Goal: Task Accomplishment & Management: Complete application form

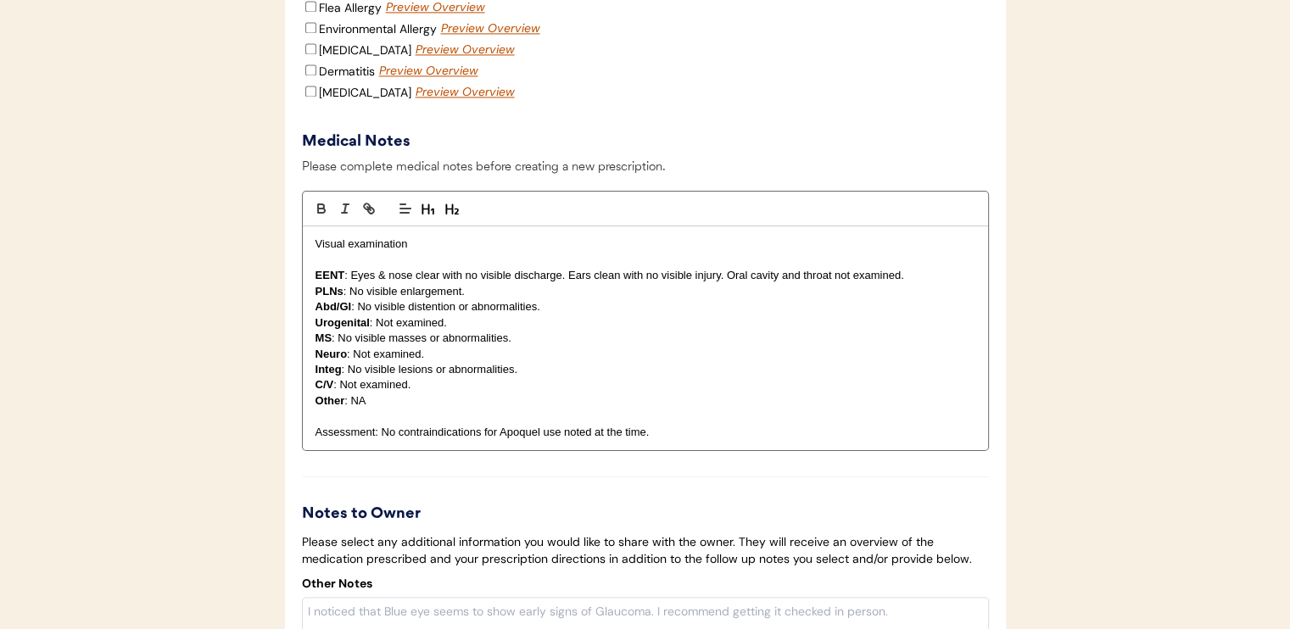
scroll to position [2544, 0]
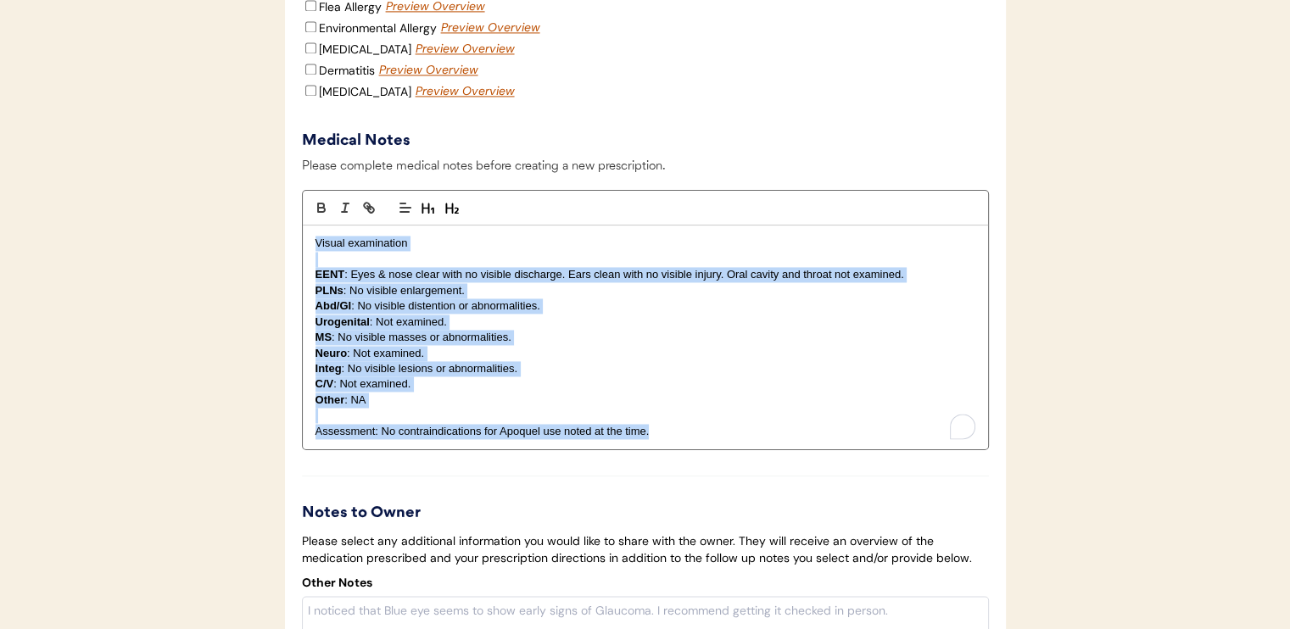
drag, startPoint x: 310, startPoint y: 254, endPoint x: 790, endPoint y: 450, distance: 518.4
click at [790, 449] on div "Visual examination EENT : Eyes & nose clear with no visible discharge. Ears cle…" at bounding box center [645, 338] width 685 height 224
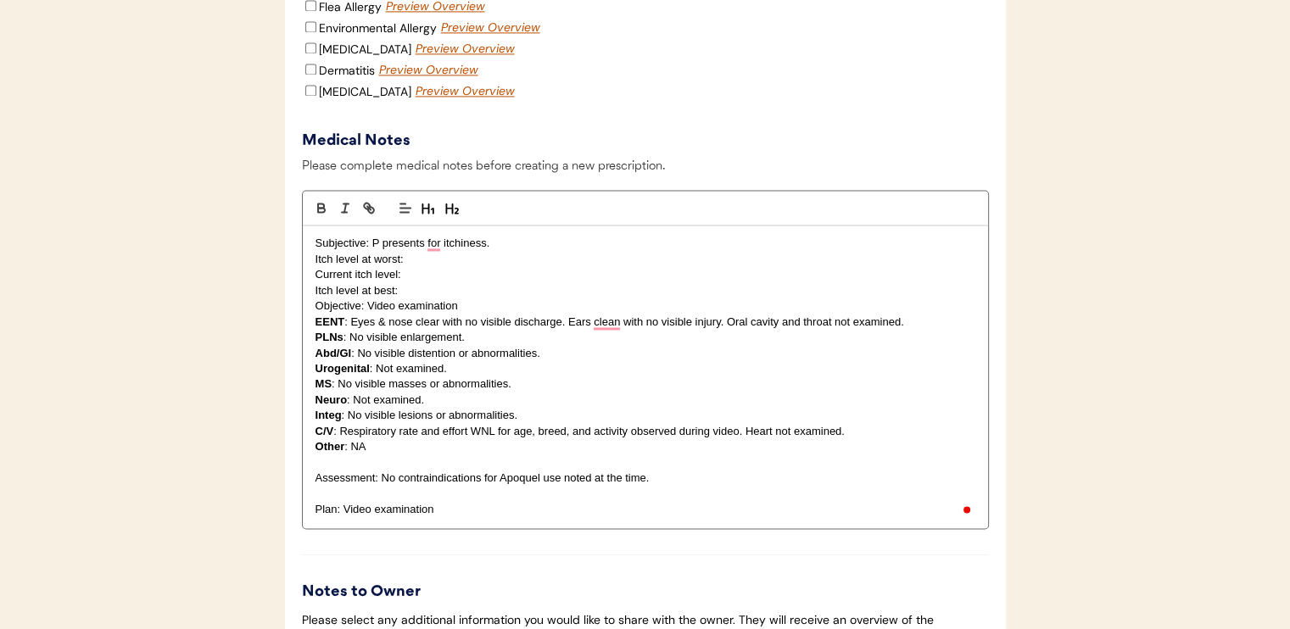
click at [438, 298] on p "Itch level at best:" at bounding box center [645, 290] width 660 height 15
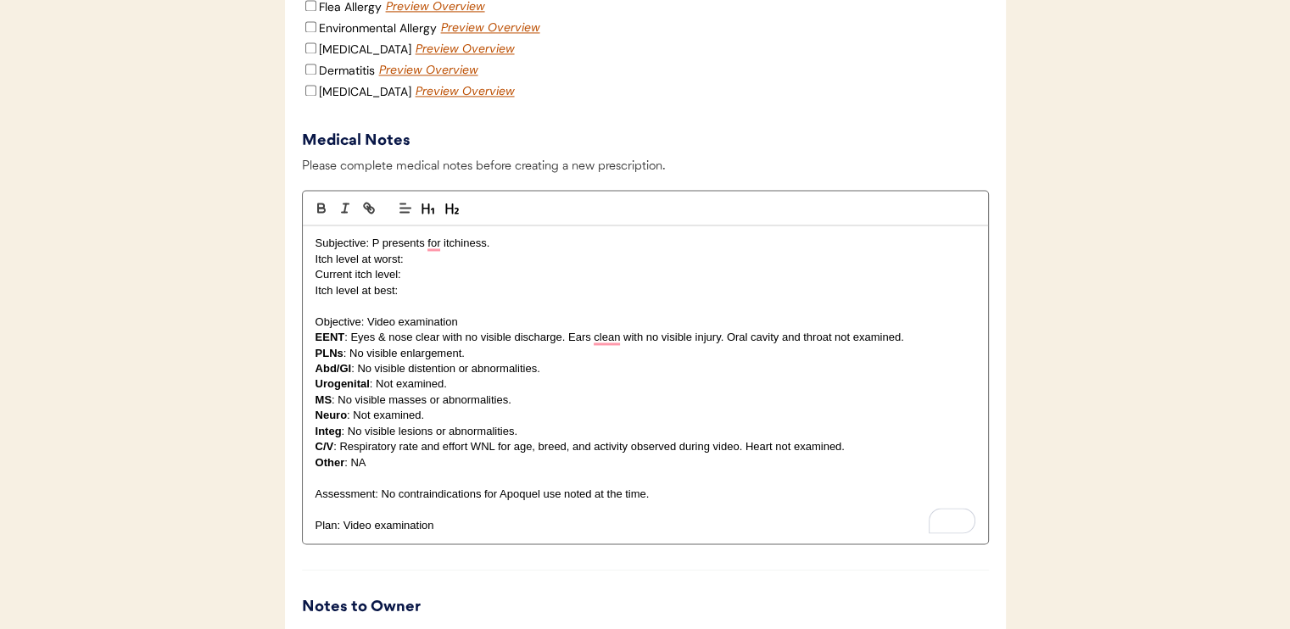
click at [441, 282] on p "Current itch level:" at bounding box center [645, 274] width 660 height 15
click at [448, 282] on p "Current itch level:" at bounding box center [645, 274] width 660 height 15
click at [563, 251] on p "Subjective: P presents for itchiness." at bounding box center [645, 243] width 660 height 15
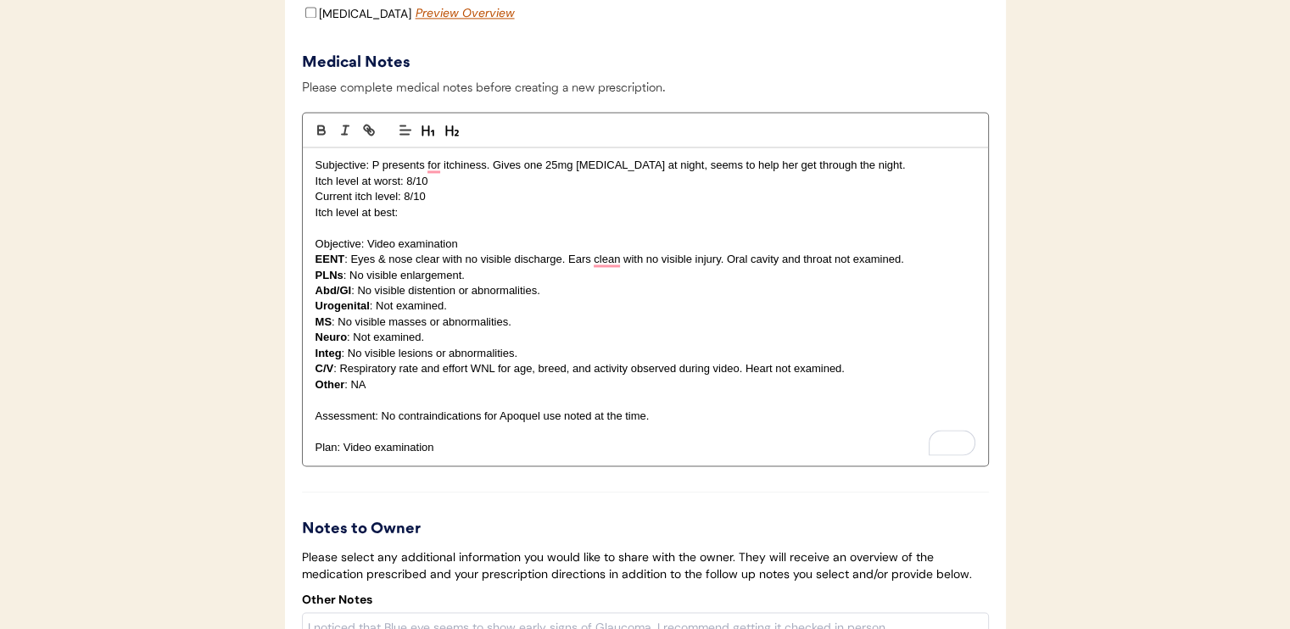
scroll to position [2629, 0]
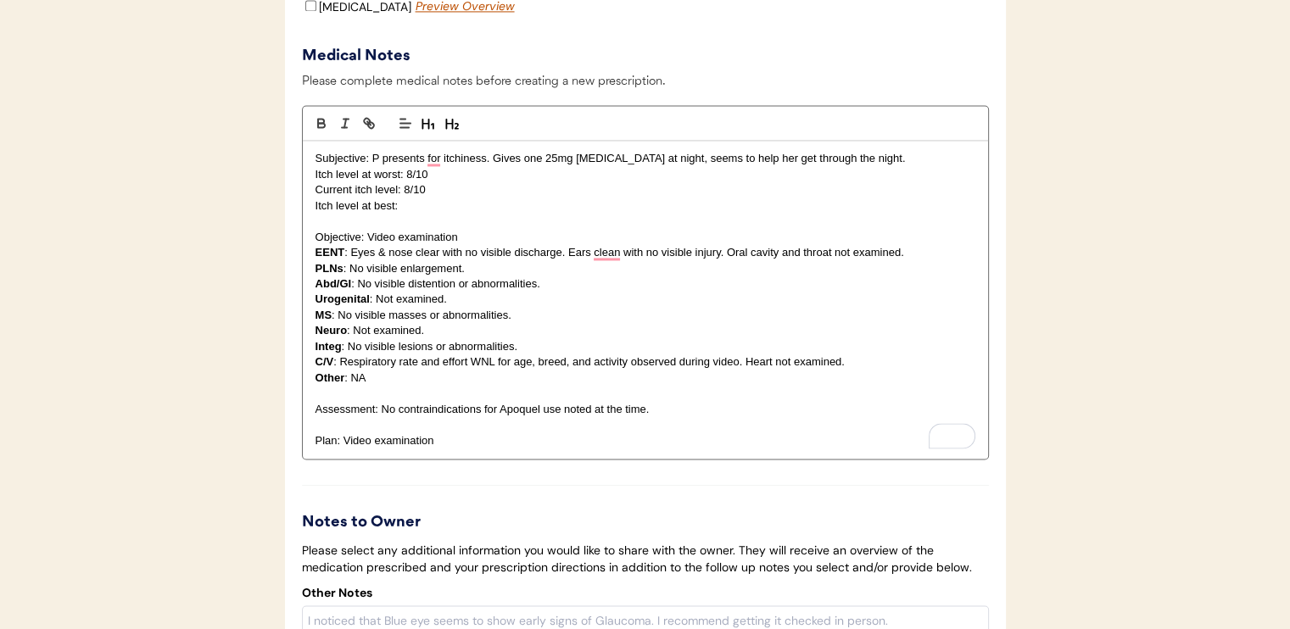
click at [434, 214] on p "Itch level at best:" at bounding box center [645, 205] width 660 height 15
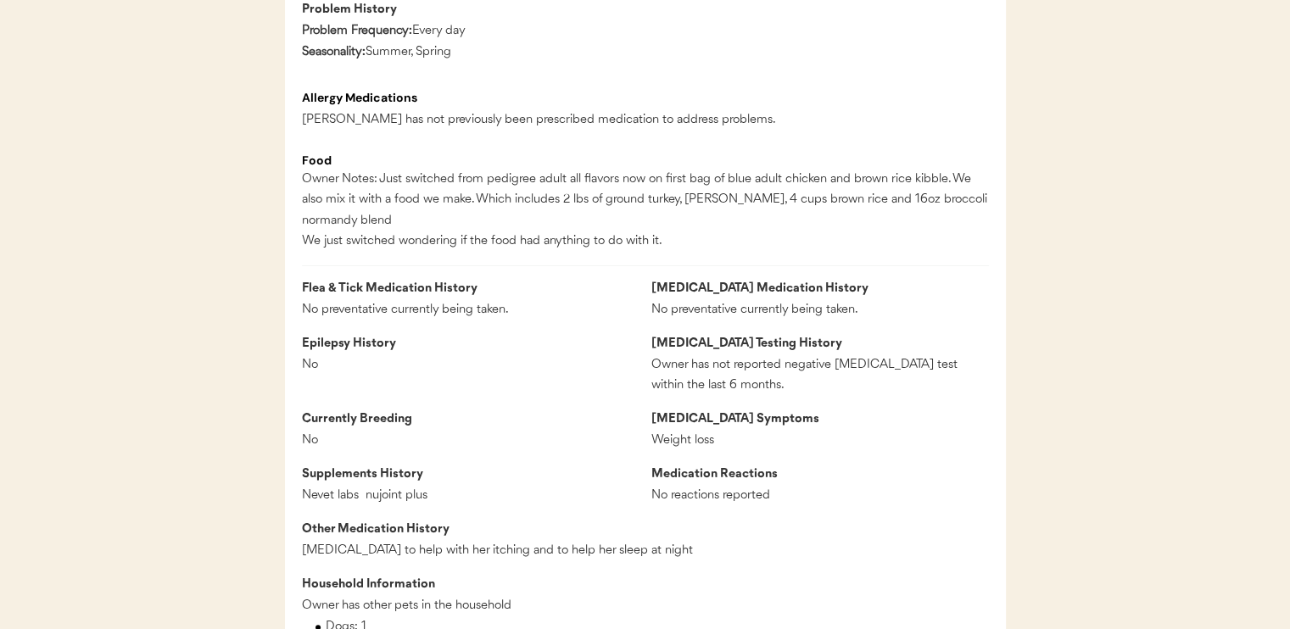
scroll to position [1441, 0]
click at [1067, 322] on div "Patients Consults Orders Admin Logout ← Return to Dashboard Patient: [PERSON_NA…" at bounding box center [645, 414] width 1290 height 3711
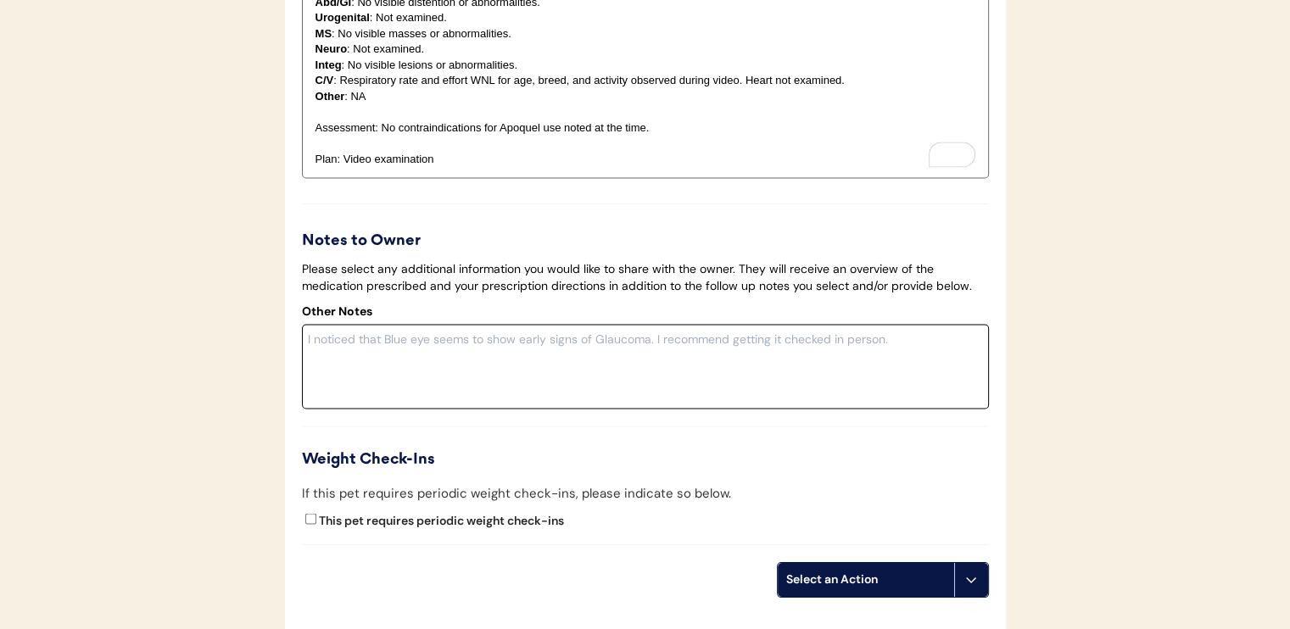
scroll to position [3053, 0]
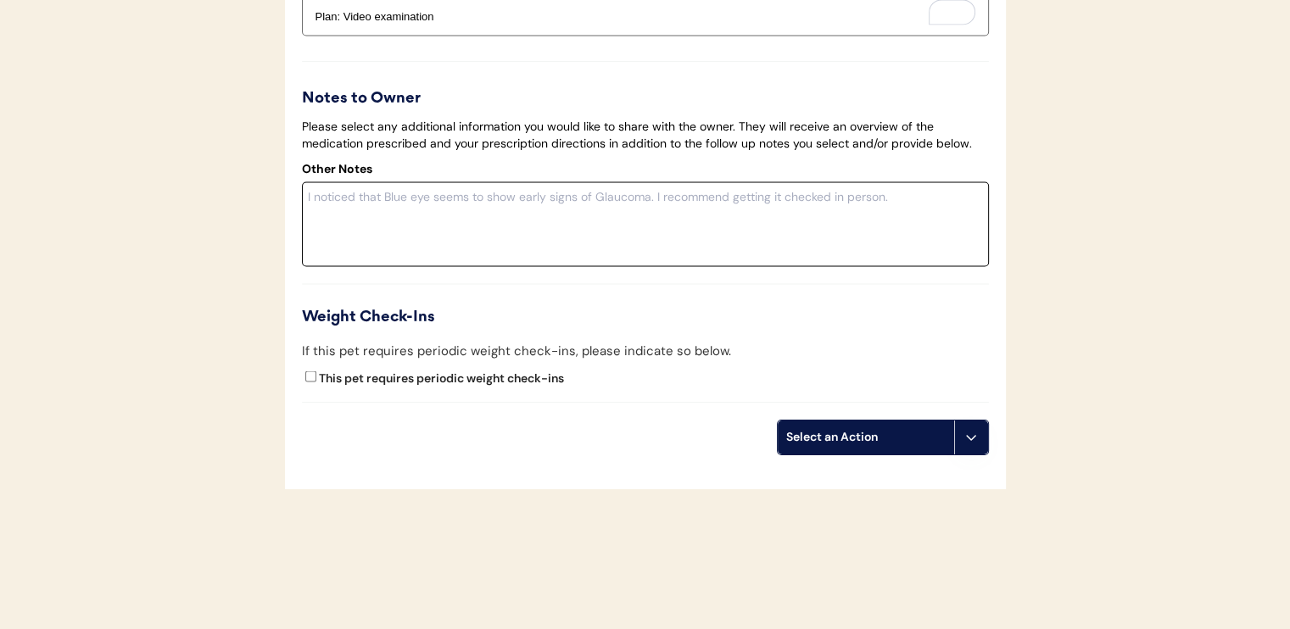
click at [483, 232] on textarea at bounding box center [645, 223] width 687 height 85
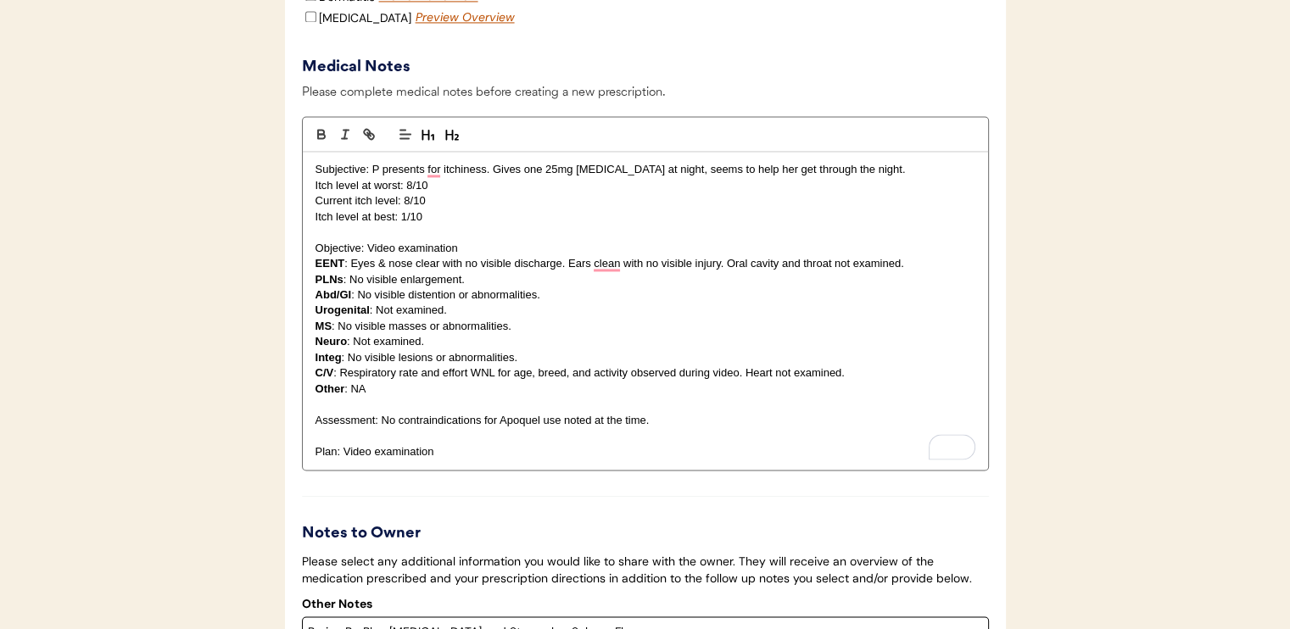
scroll to position [2629, 0]
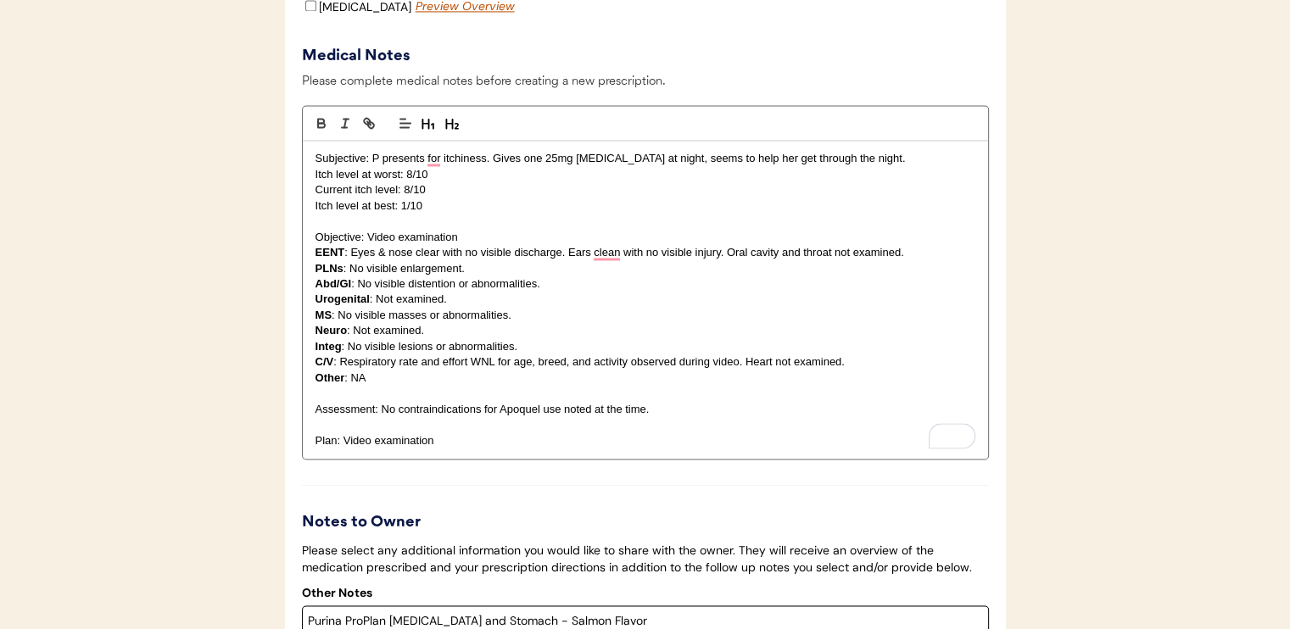
type textarea "Purina ProPlan [MEDICAL_DATA] and Stomach - Salmon Flavor"
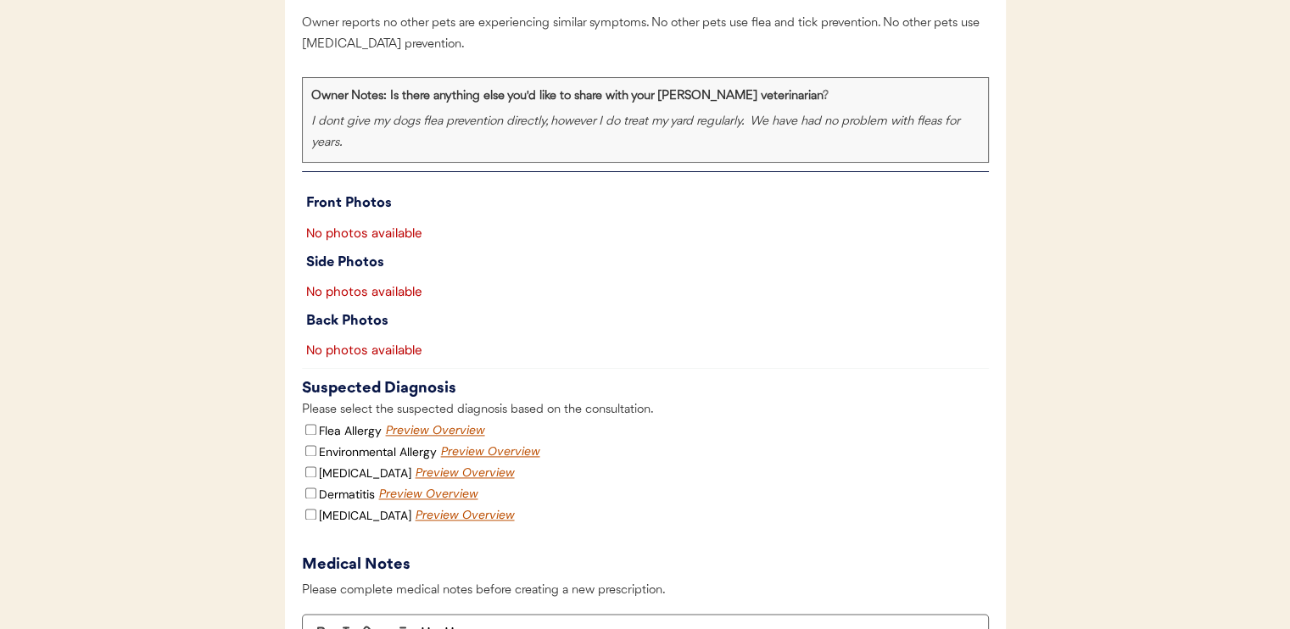
scroll to position [2205, 0]
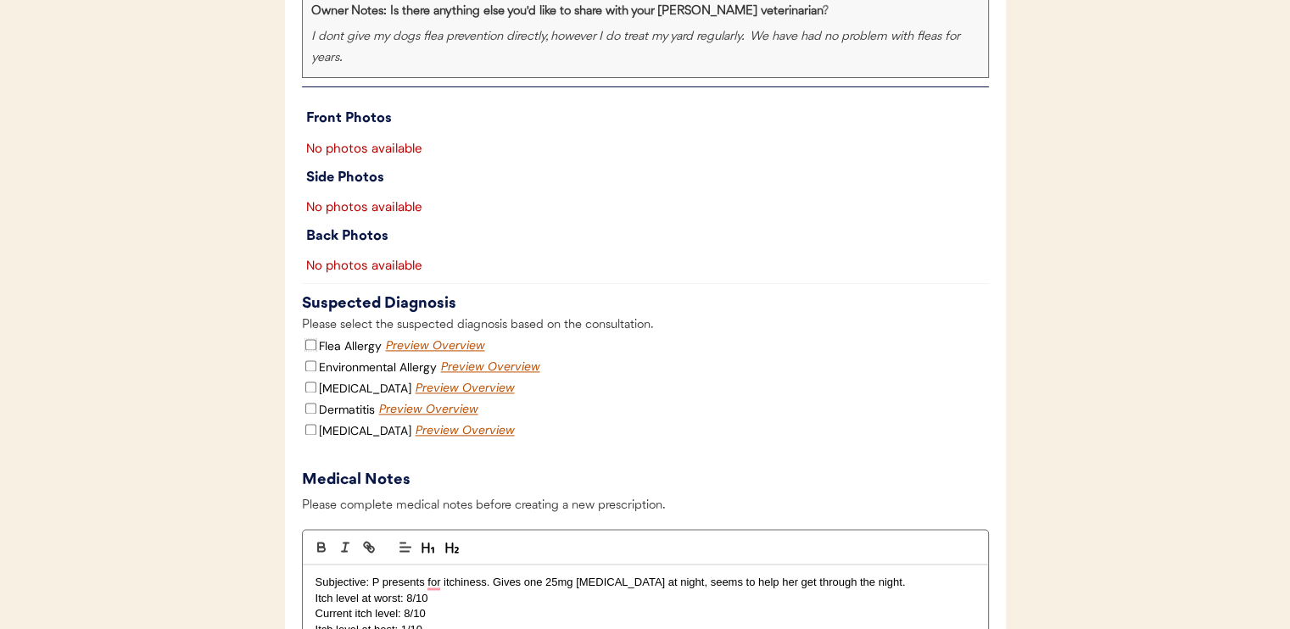
click at [311, 350] on input "Flea Allergy" at bounding box center [310, 344] width 11 height 11
checkbox input "true"
click at [309, 414] on input "Dermatitis" at bounding box center [310, 408] width 11 height 11
checkbox input "true"
click at [309, 435] on input "[MEDICAL_DATA]" at bounding box center [310, 429] width 11 height 11
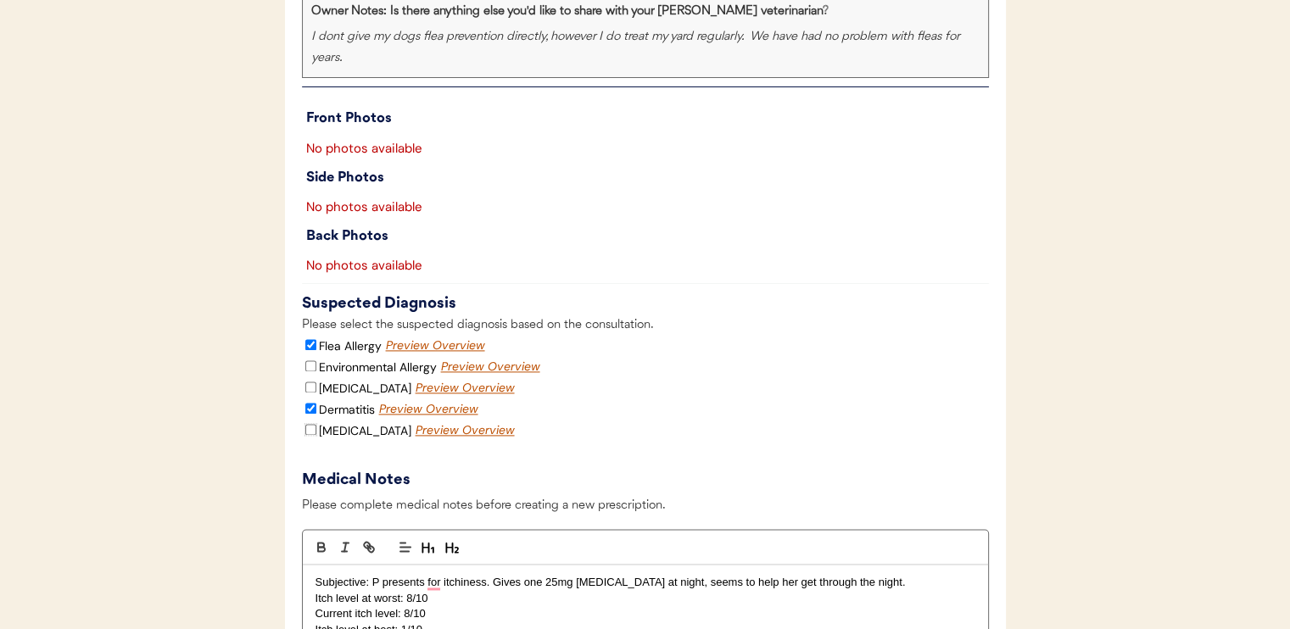
checkbox input "true"
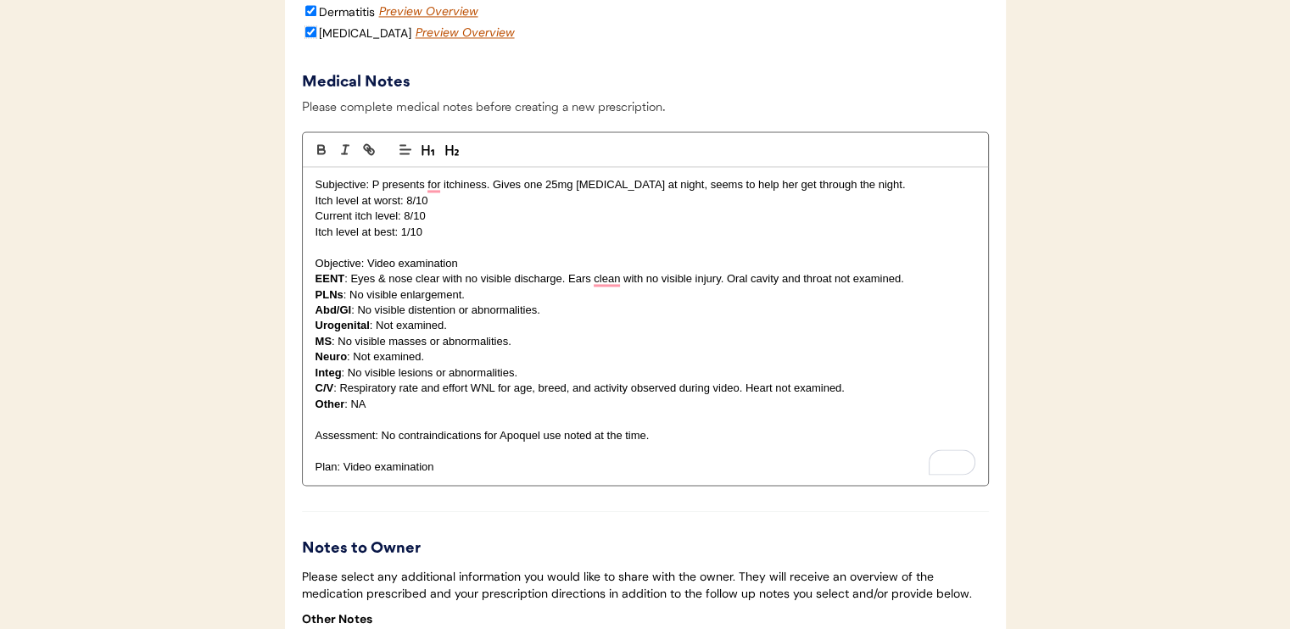
scroll to position [2629, 0]
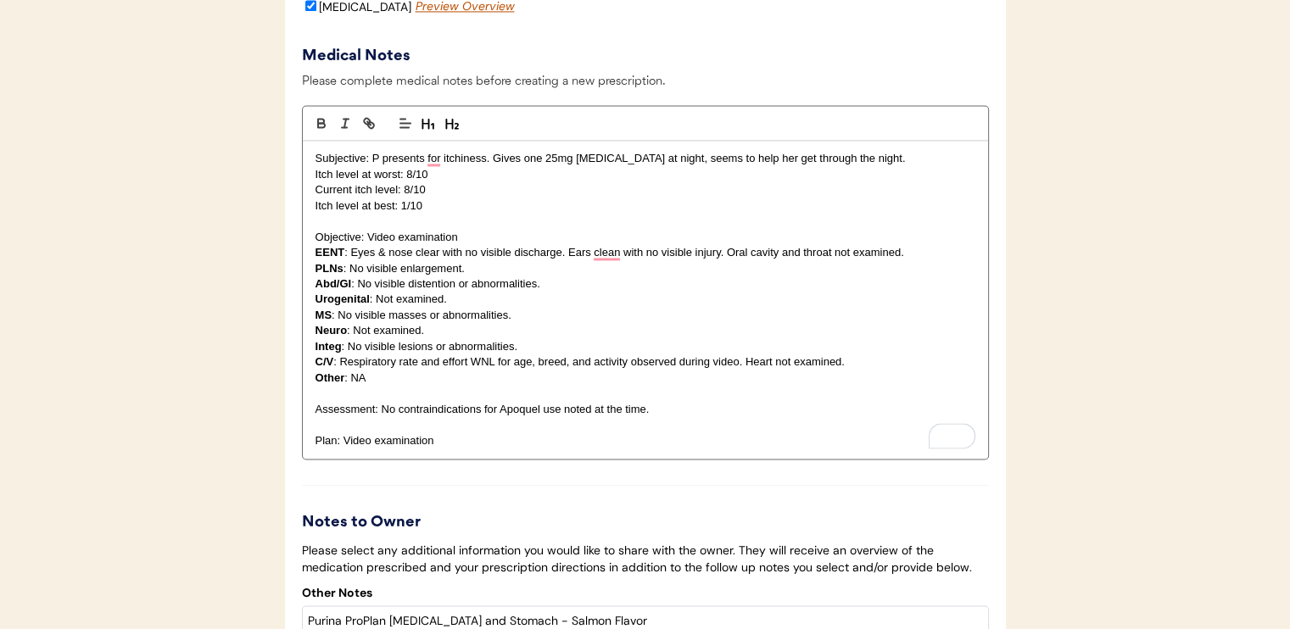
click at [511, 449] on p "Plan: Video examination" at bounding box center [645, 440] width 660 height 15
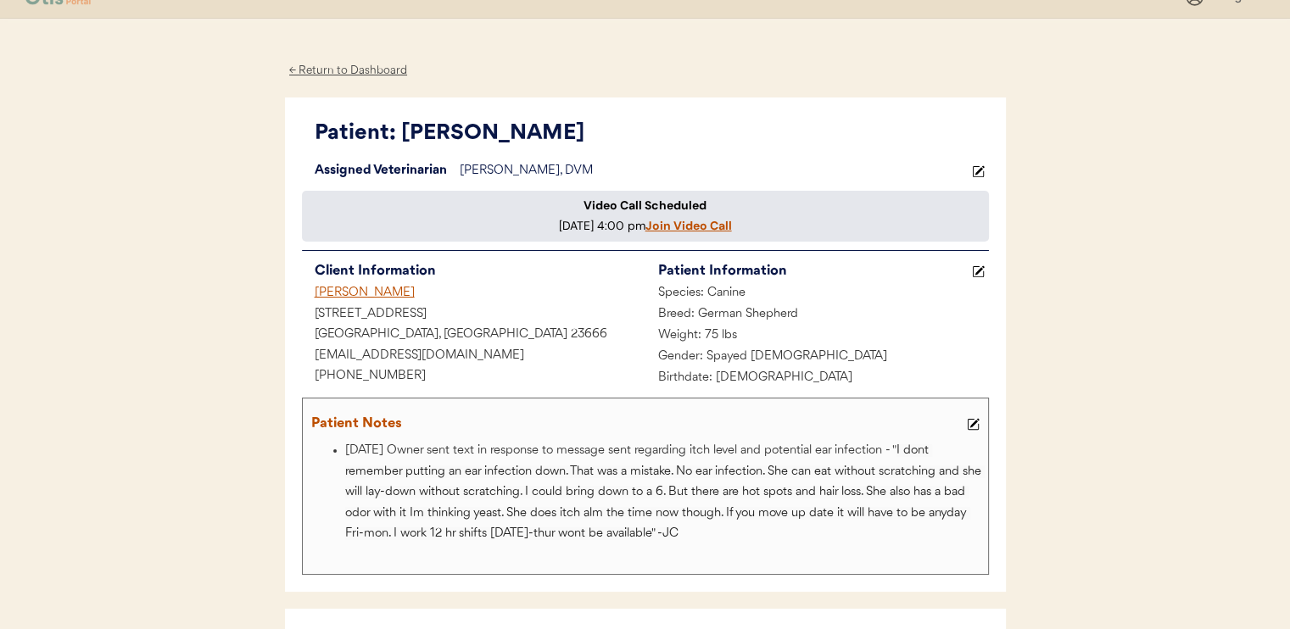
scroll to position [0, 0]
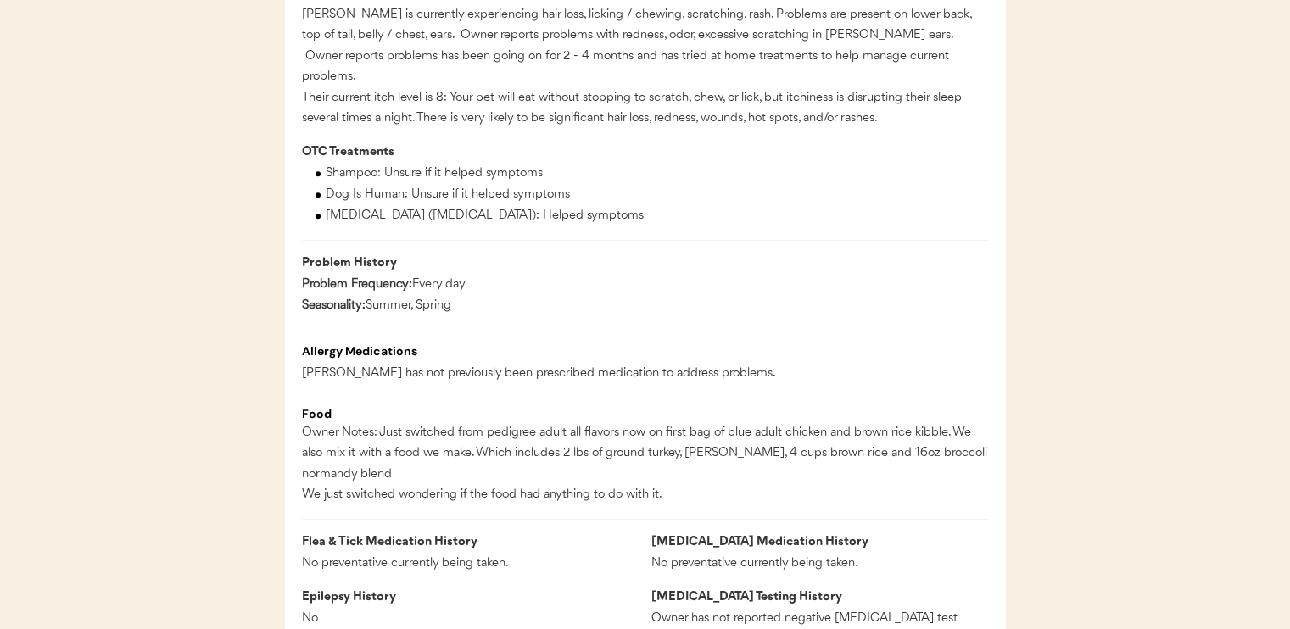
click at [492, 346] on div "Medical History Problem Overview [PERSON_NAME] is currently experiencing hair l…" at bounding box center [645, 472] width 687 height 1057
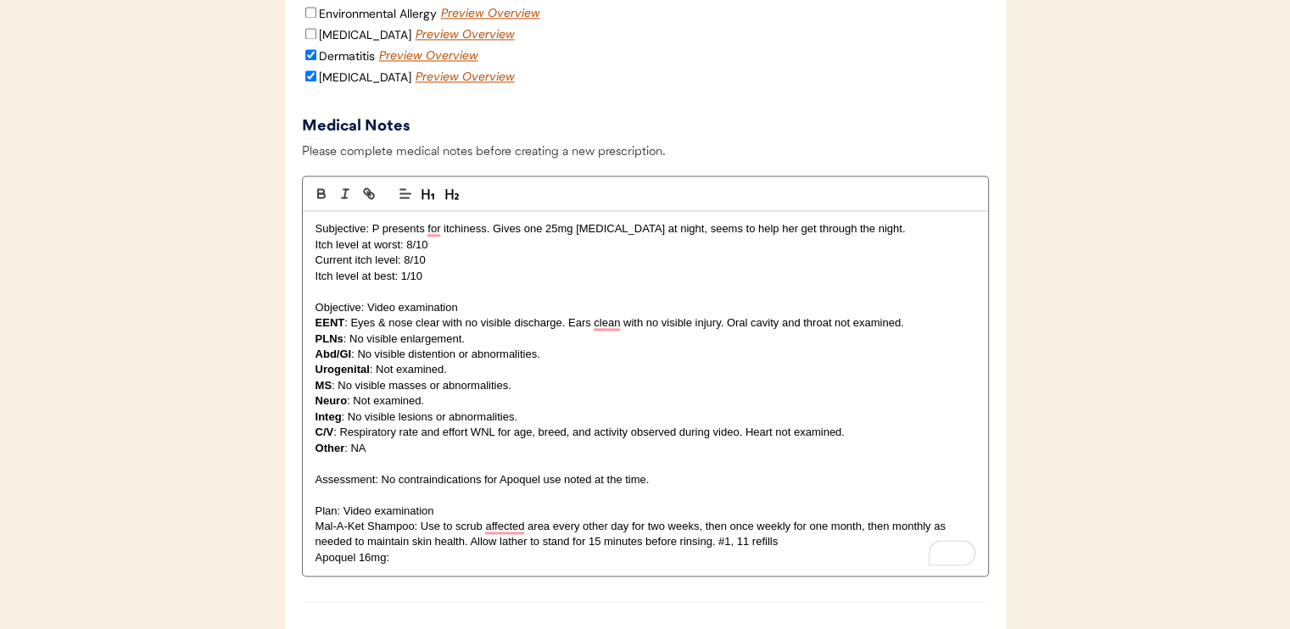
scroll to position [2629, 0]
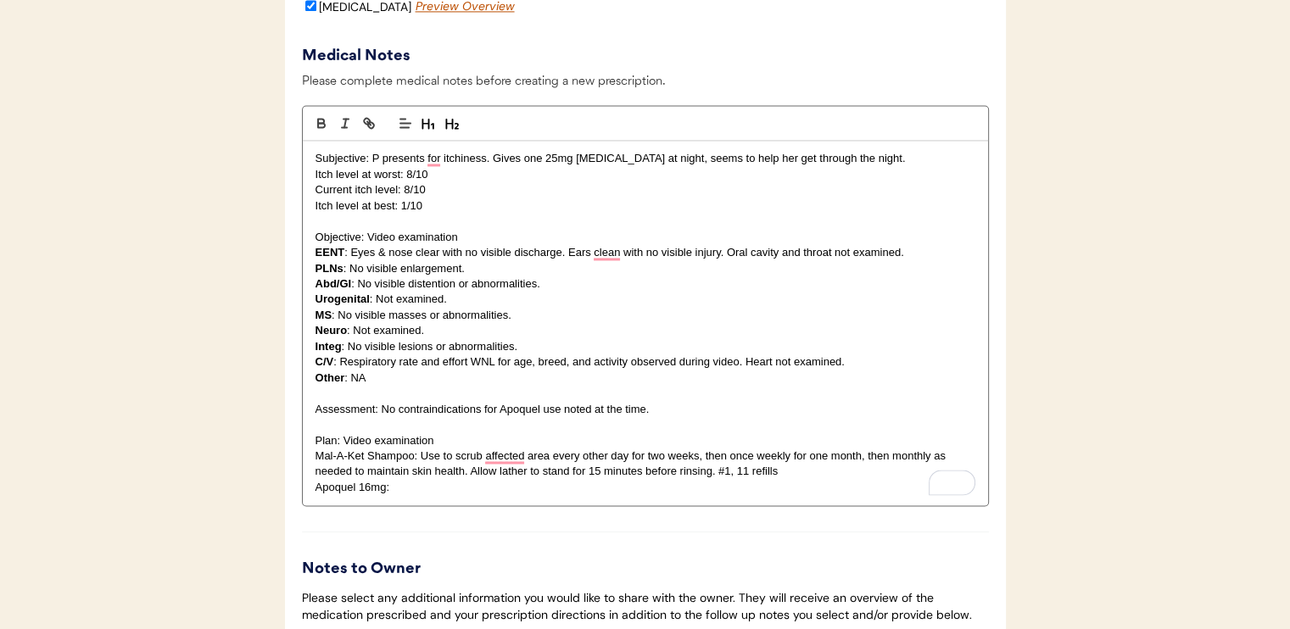
click at [627, 505] on div "Subjective: P presents for itchiness. Gives one 25mg [MEDICAL_DATA] at night, s…" at bounding box center [645, 323] width 685 height 365
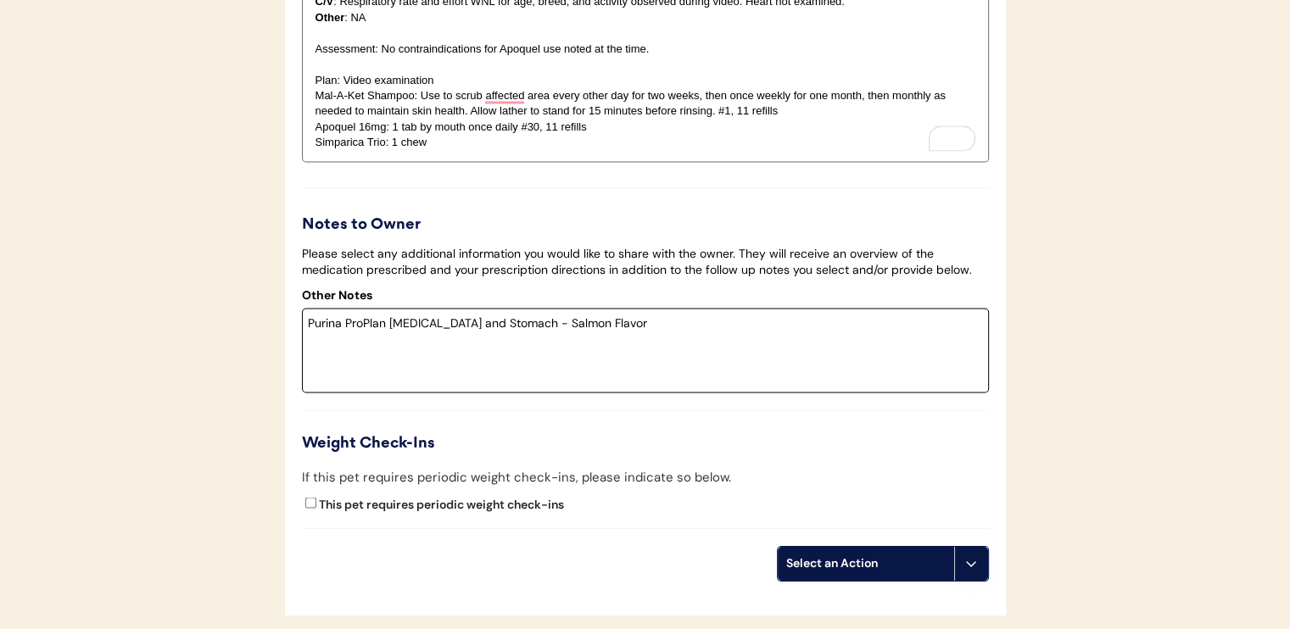
scroll to position [3074, 0]
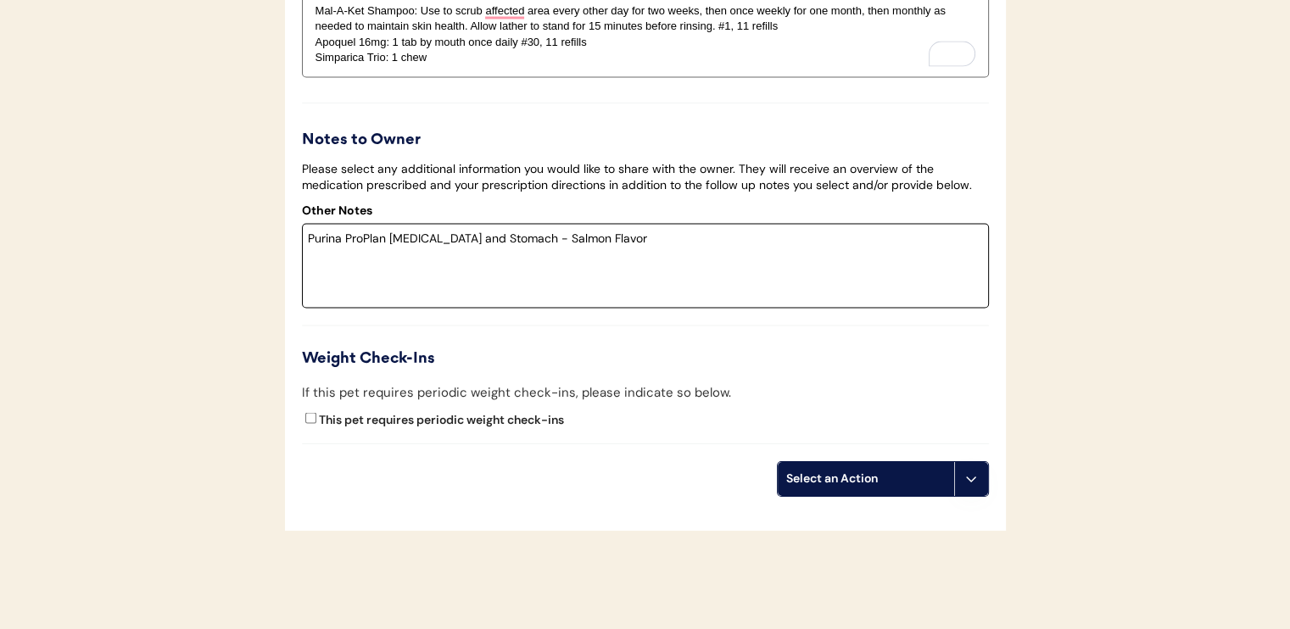
click at [788, 248] on textarea "Purina ProPlan [MEDICAL_DATA] and Stomach - Salmon Flavor" at bounding box center [645, 265] width 687 height 85
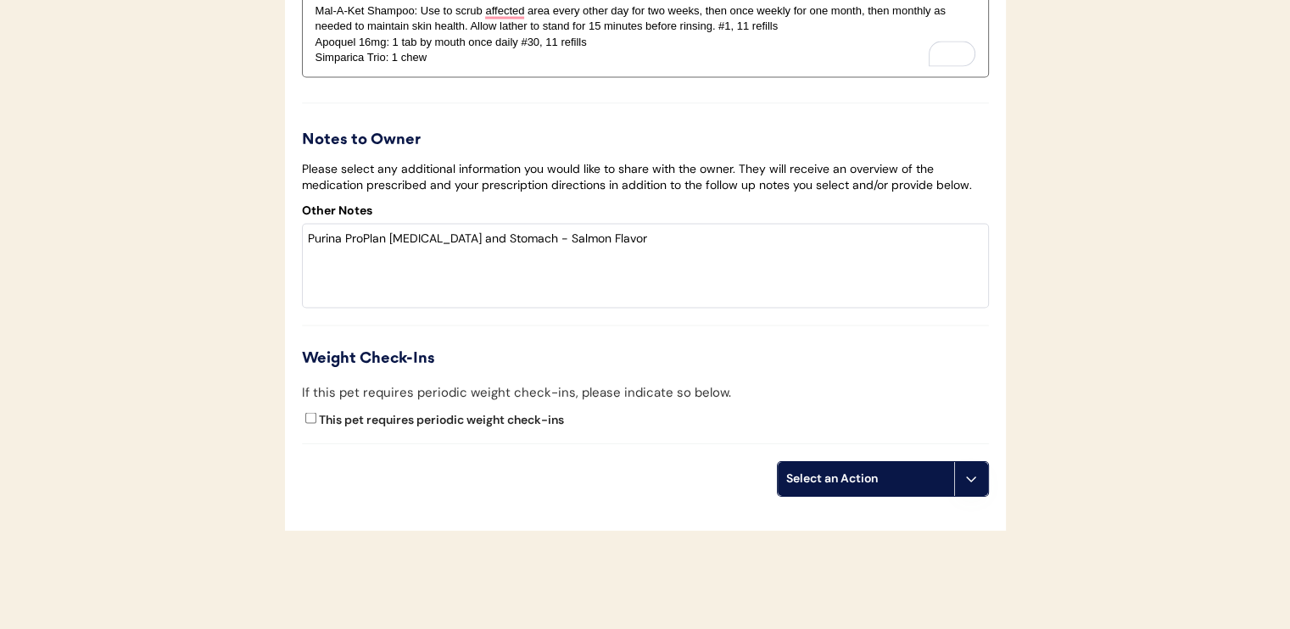
click at [561, 65] on p "Simparica Trio: 1 chew" at bounding box center [645, 57] width 660 height 15
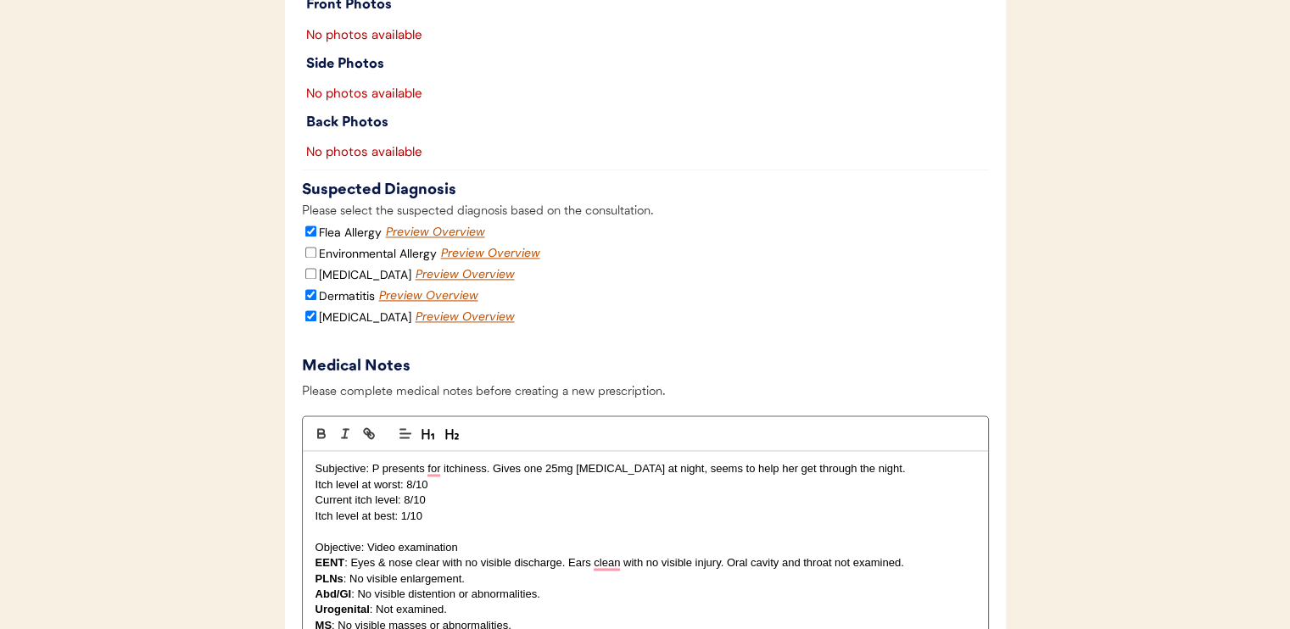
scroll to position [2544, 0]
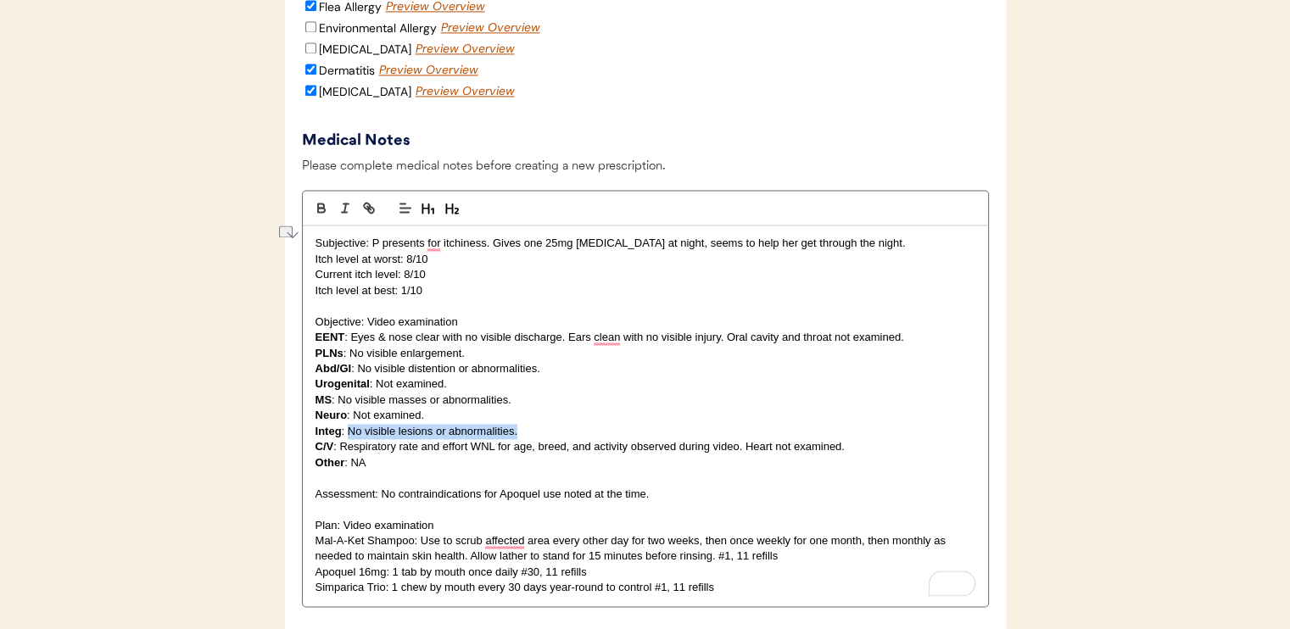
drag, startPoint x: 347, startPoint y: 446, endPoint x: 517, endPoint y: 442, distance: 170.5
click at [517, 439] on p "Integ : No visible lesions or abnormalities." at bounding box center [645, 431] width 660 height 15
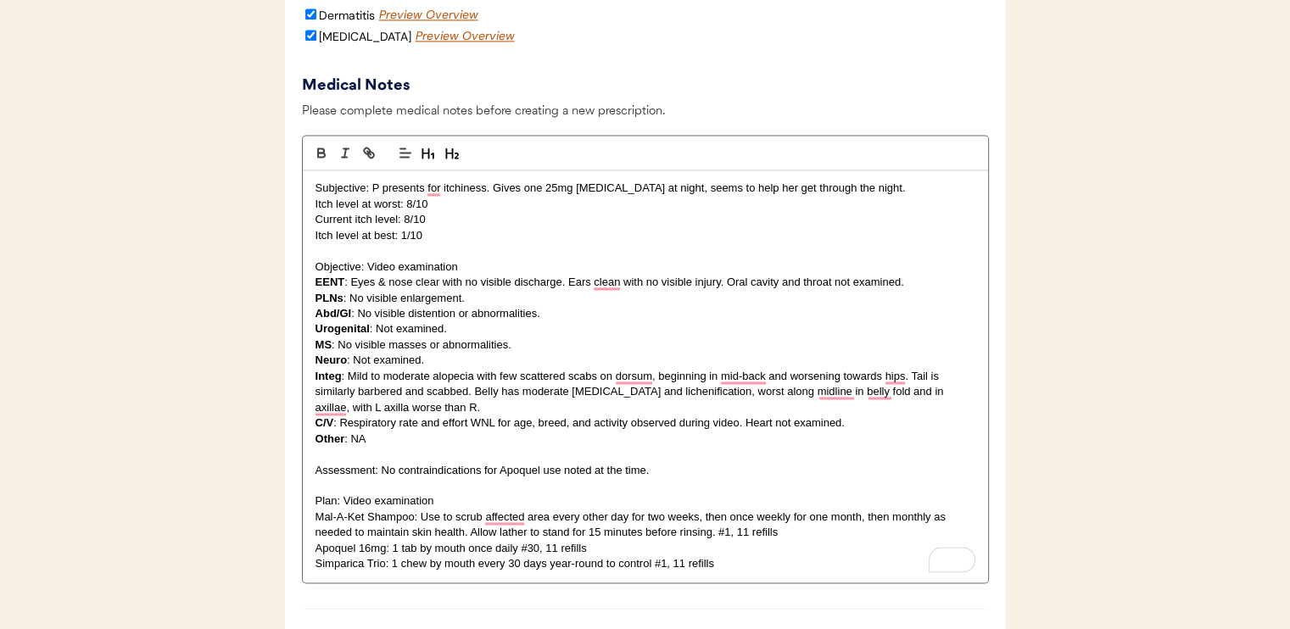
scroll to position [2629, 0]
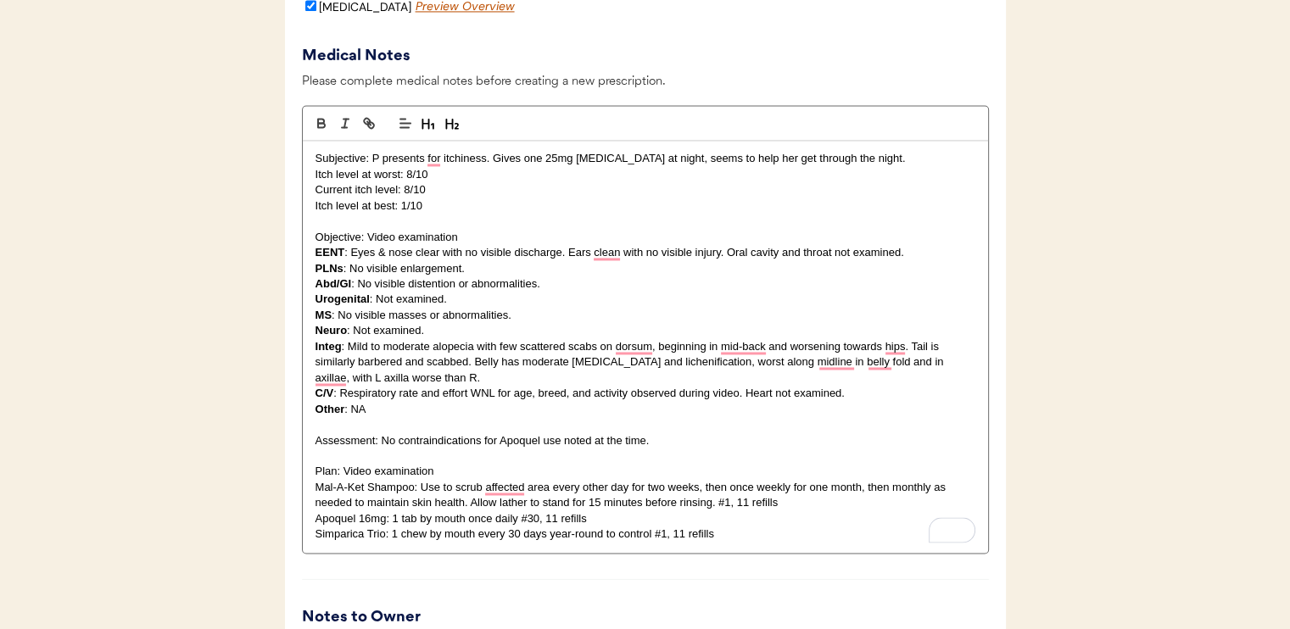
click at [681, 449] on p "Assessment: No contraindications for Apoquel use noted at the time." at bounding box center [645, 440] width 660 height 15
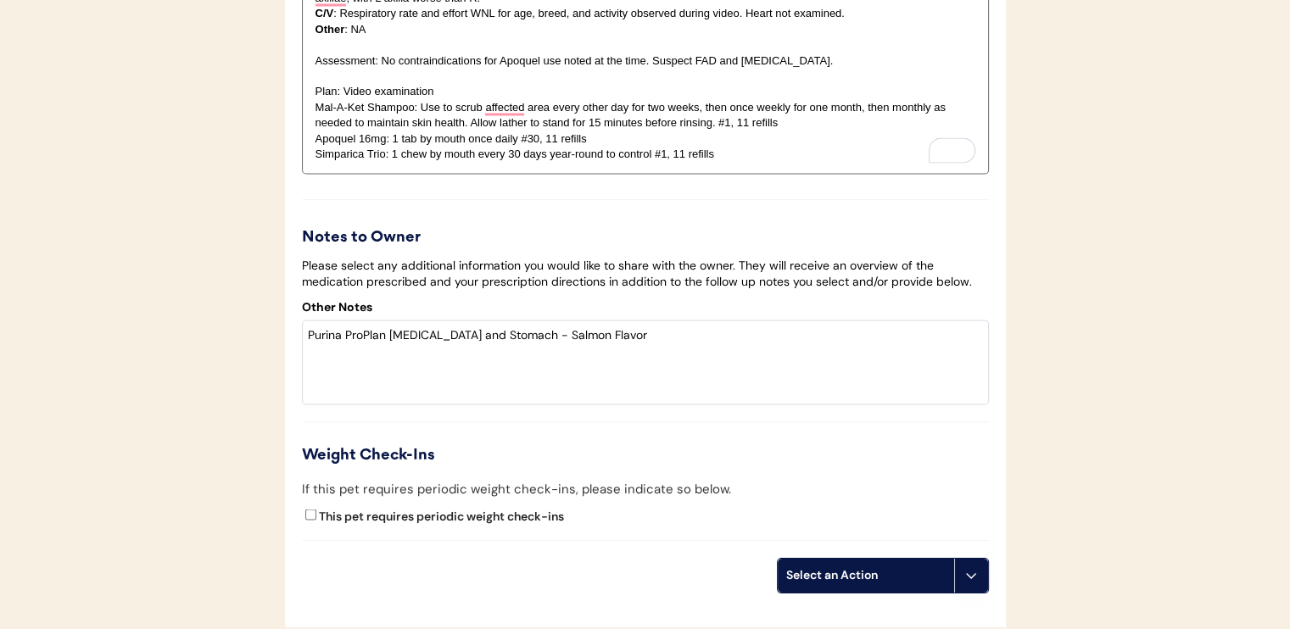
scroll to position [3053, 0]
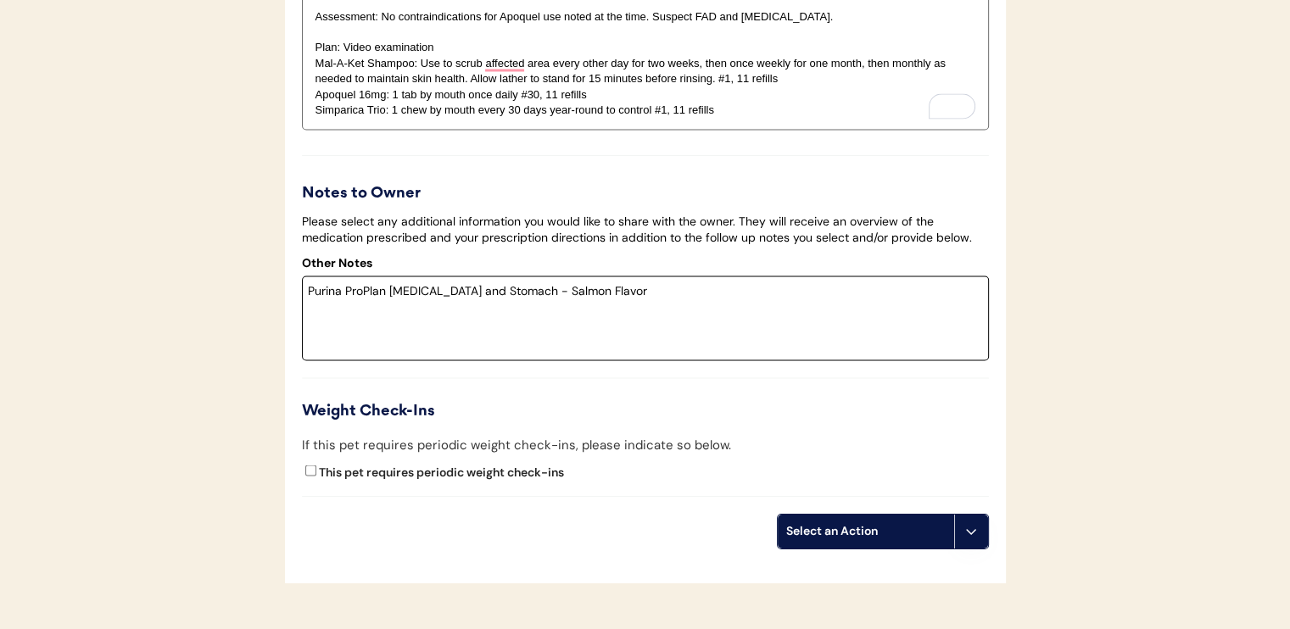
click at [308, 301] on textarea "Purina ProPlan [MEDICAL_DATA] and Stomach - Salmon Flavor" at bounding box center [645, 318] width 687 height 85
click at [912, 288] on div "Other Notes I would recommend switching [PERSON_NAME] to Purina ProPlan [MEDICA…" at bounding box center [645, 322] width 687 height 137
click at [913, 304] on textarea "I would recommend switching [PERSON_NAME] to Purina ProPlan [MEDICAL_DATA] and …" at bounding box center [645, 318] width 687 height 85
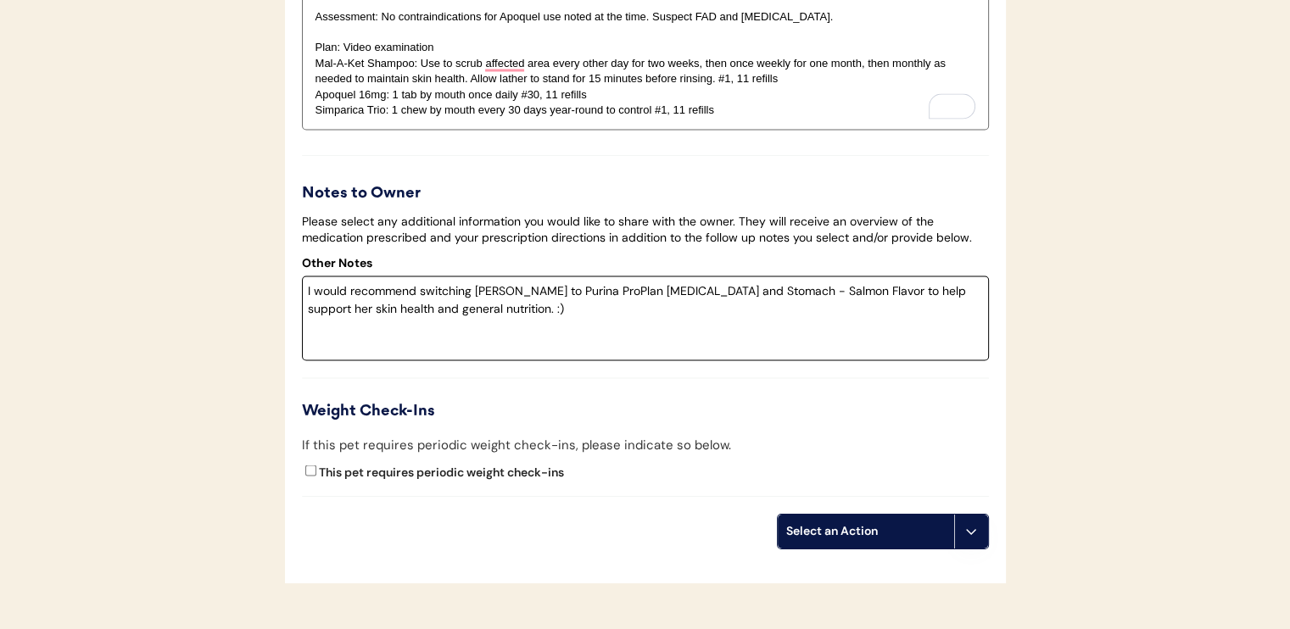
type textarea "I would recommend switching [PERSON_NAME] to Purina ProPlan [MEDICAL_DATA] and …"
click at [906, 540] on div "Select an Action" at bounding box center [865, 531] width 159 height 17
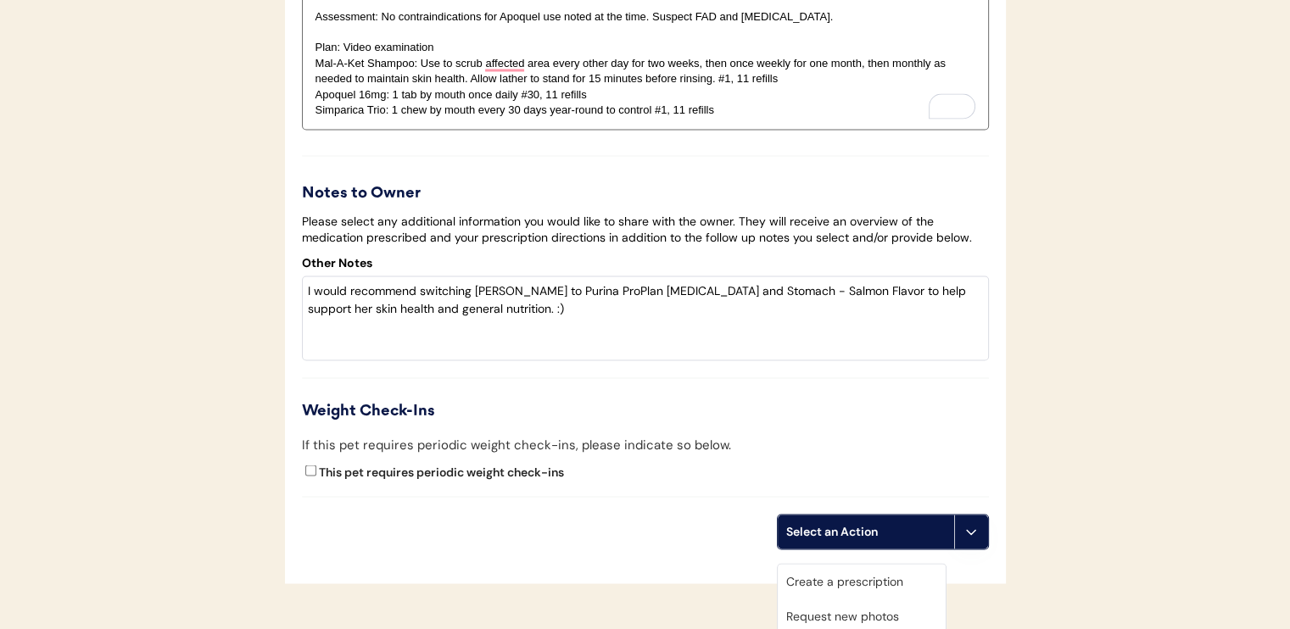
click at [872, 580] on div "Create a prescription" at bounding box center [862, 581] width 168 height 35
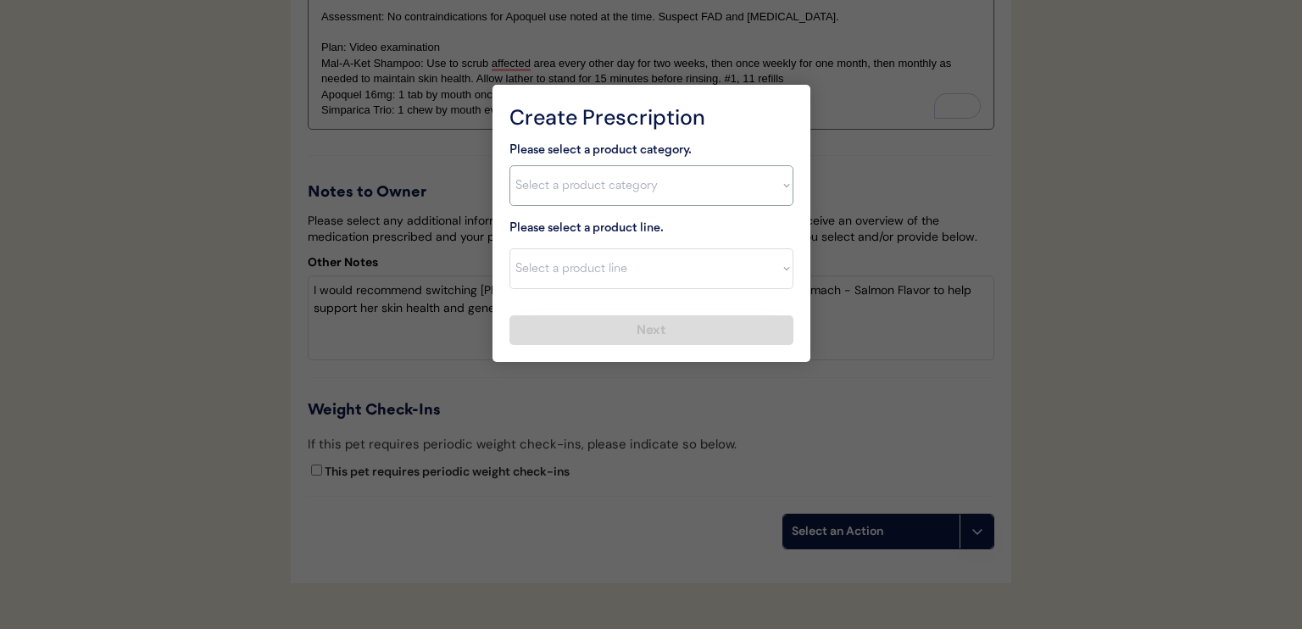
click at [682, 188] on select "Select a product category [MEDICAL_DATA] Antibiotics Anxiety Combo [MEDICAL_DAT…" at bounding box center [652, 185] width 284 height 41
select select ""[MEDICAL_DATA]""
click at [510, 165] on select "Select a product category [MEDICAL_DATA] Antibiotics Anxiety Combo [MEDICAL_DAT…" at bounding box center [652, 185] width 284 height 41
click at [678, 260] on select "Select a product line Apoquel Chewable Tablet Apoquel Tablet [MEDICAL_DATA] Der…" at bounding box center [652, 268] width 284 height 41
select select ""Apoquel Tablet""
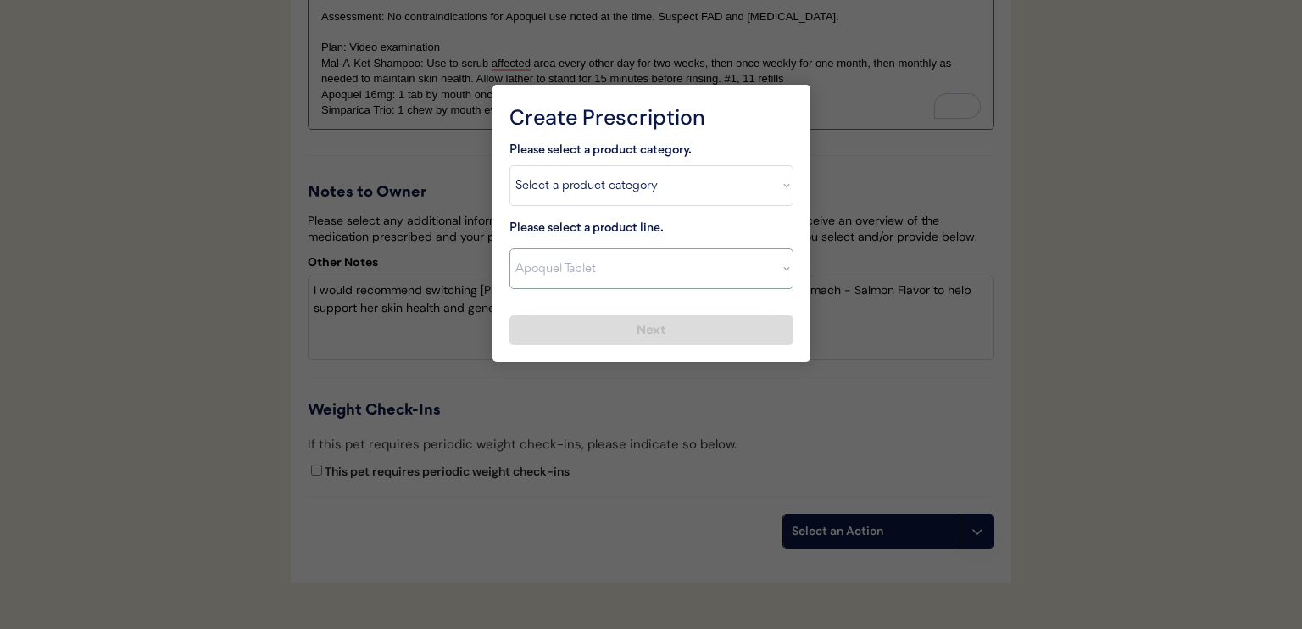
click at [510, 248] on select "Select a product line Apoquel Chewable Tablet Apoquel Tablet [MEDICAL_DATA] Der…" at bounding box center [652, 268] width 284 height 41
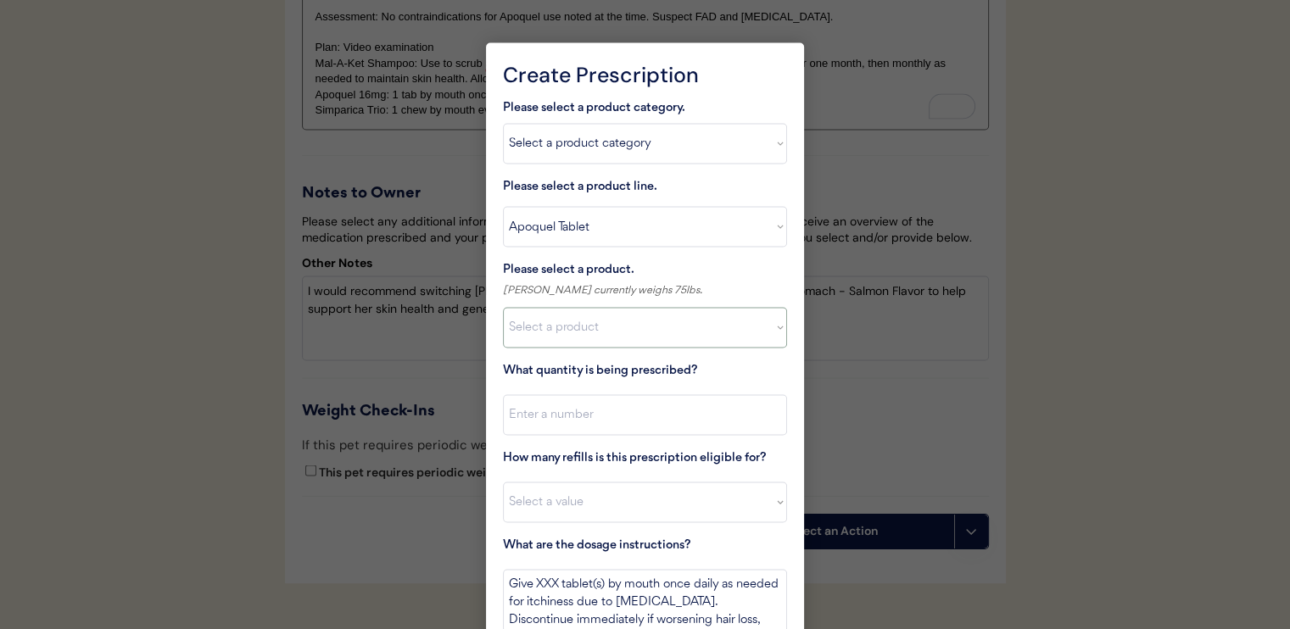
click at [670, 332] on select "Select a product Apoquel Tablet (16 mg) Apoquel Tablet (3.6 mg) Apoquel Tablet …" at bounding box center [645, 327] width 284 height 41
select select ""1348695171700984260__LOOKUP__1720647054590x322599372364987400""
click at [503, 307] on select "Select a product Apoquel Tablet (16 mg) Apoquel Tablet (3.6 mg) Apoquel Tablet …" at bounding box center [645, 327] width 284 height 41
click at [663, 402] on input "input" at bounding box center [645, 414] width 284 height 41
type input "30"
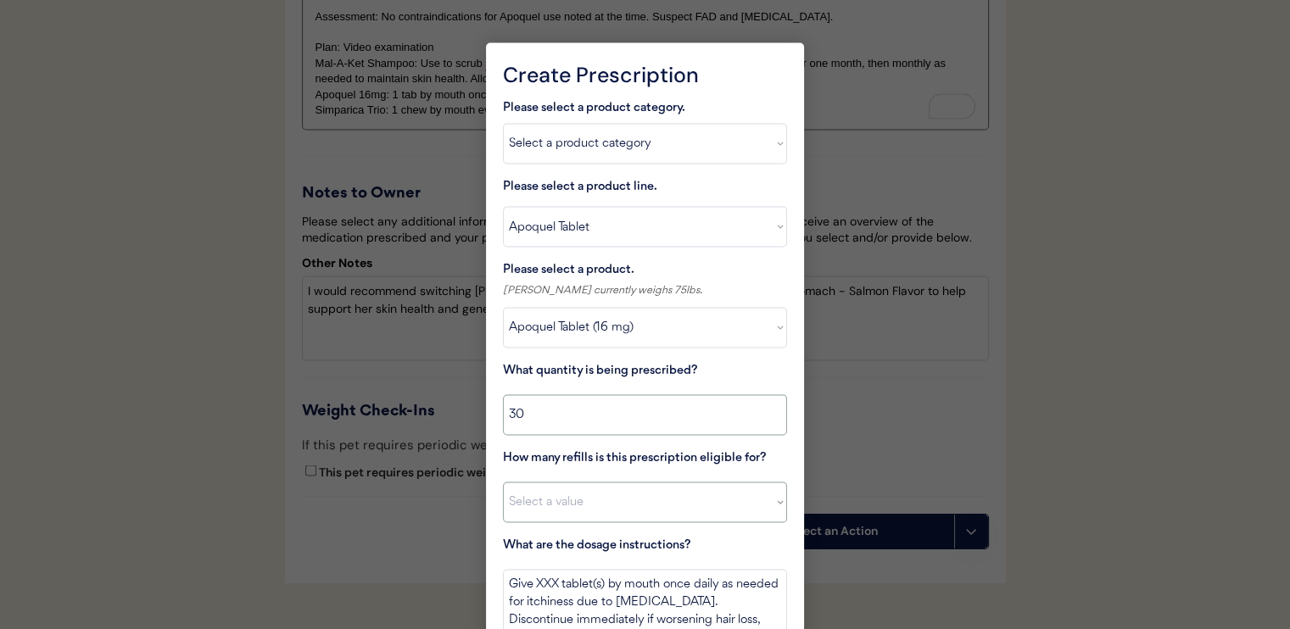
drag, startPoint x: 665, startPoint y: 489, endPoint x: 663, endPoint y: 498, distance: 8.6
click at [665, 489] on select "Select a value 0 1 2 3 4 5 6 7 8 10 11" at bounding box center [645, 502] width 284 height 41
select select "11"
click at [503, 482] on select "Select a value 0 1 2 3 4 5 6 7 8 10 11" at bounding box center [645, 502] width 284 height 41
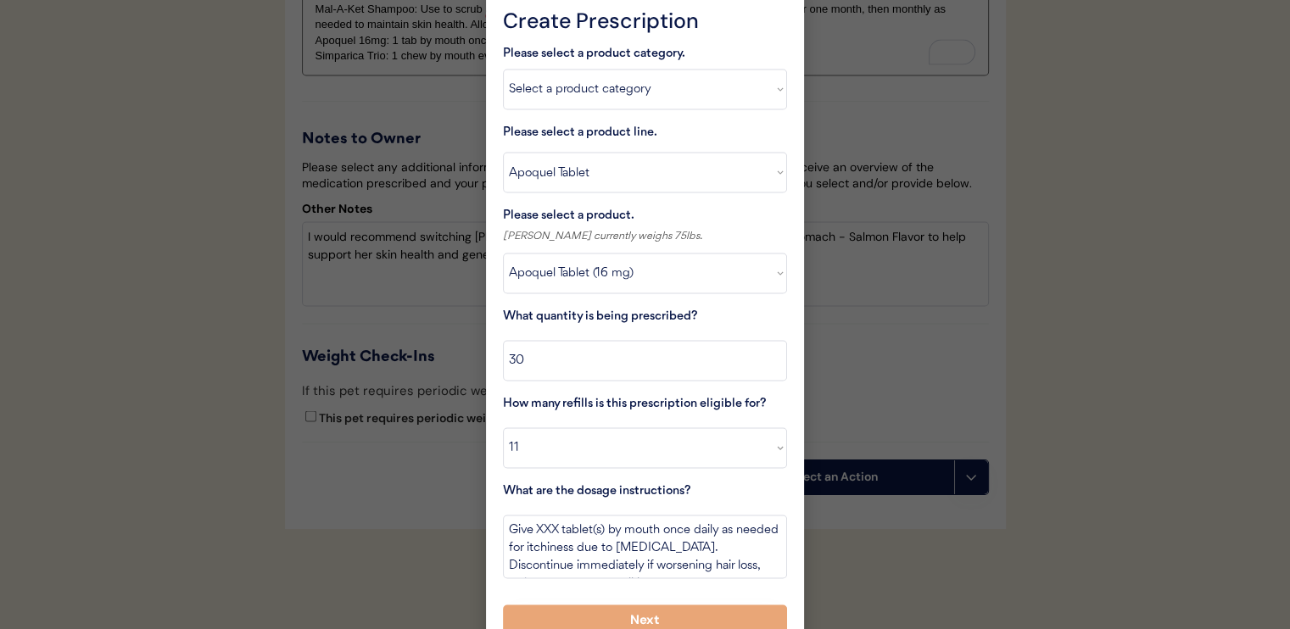
scroll to position [3190, 0]
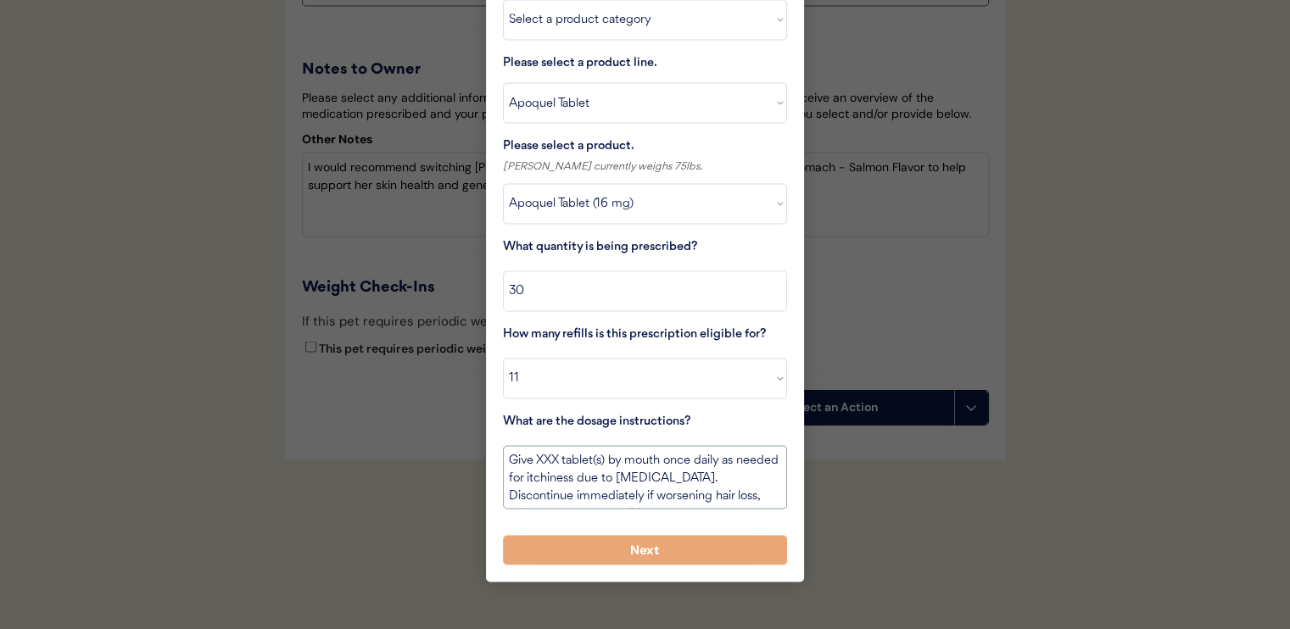
click at [543, 451] on textarea "Give XXX tablet(s) by mouth once daily as needed for itchiness due to [MEDICAL_…" at bounding box center [645, 477] width 284 height 64
type textarea "Give one tablet(s) by mouth once daily as needed for itchiness due to [MEDICAL_…"
click at [627, 535] on button "Next" at bounding box center [645, 550] width 284 height 30
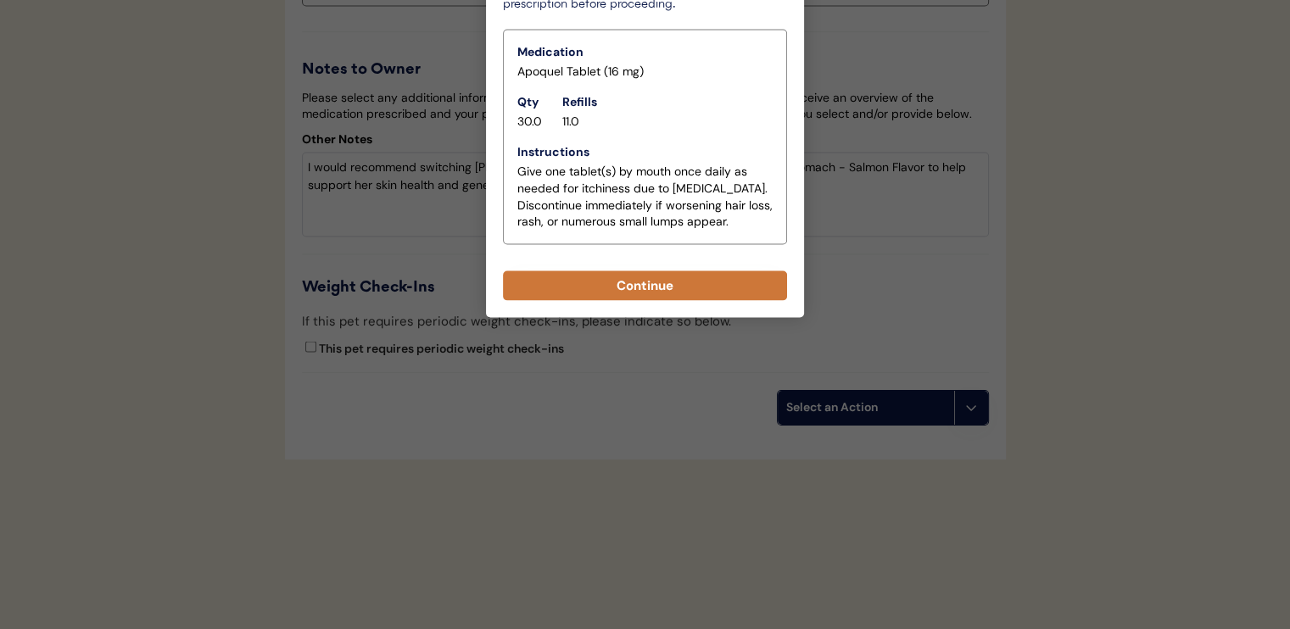
click at [661, 276] on button "Continue" at bounding box center [645, 285] width 284 height 30
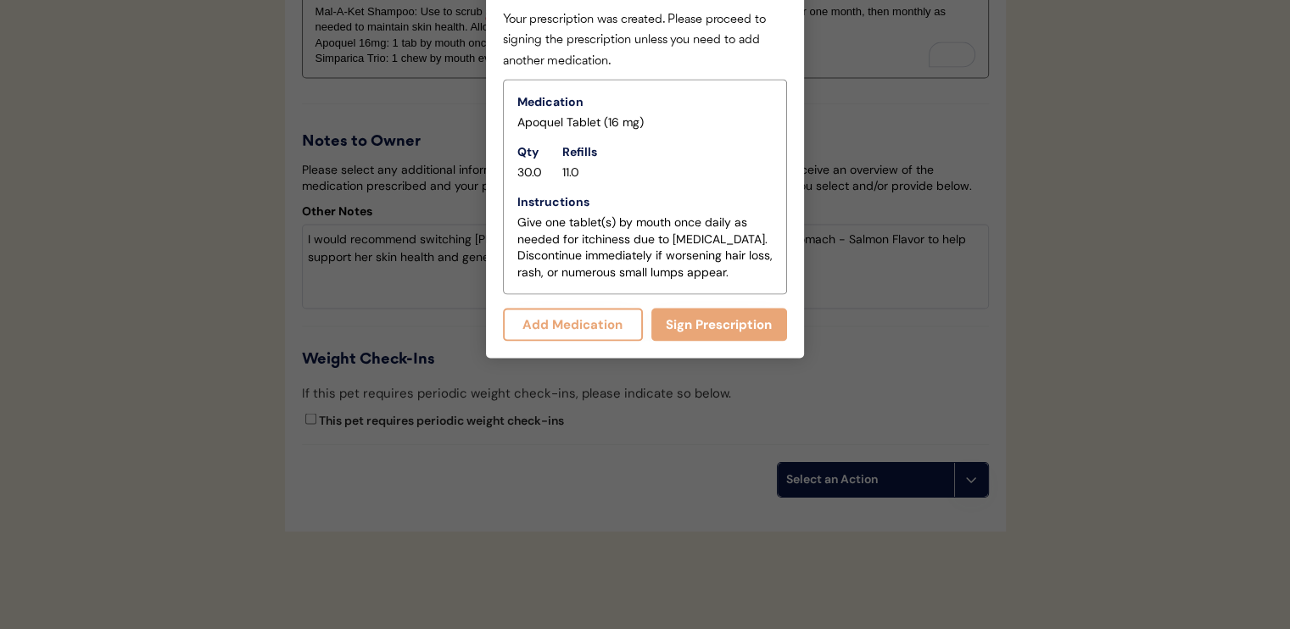
scroll to position [3056, 0]
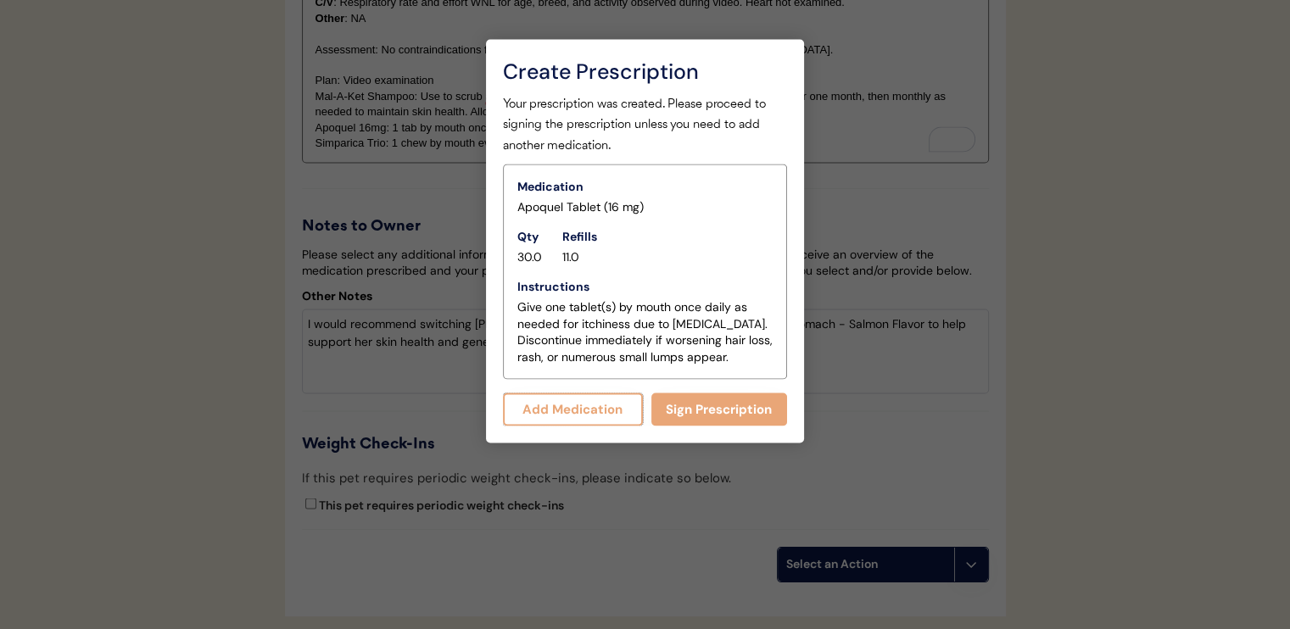
click at [577, 413] on button "Add Medication" at bounding box center [573, 409] width 140 height 33
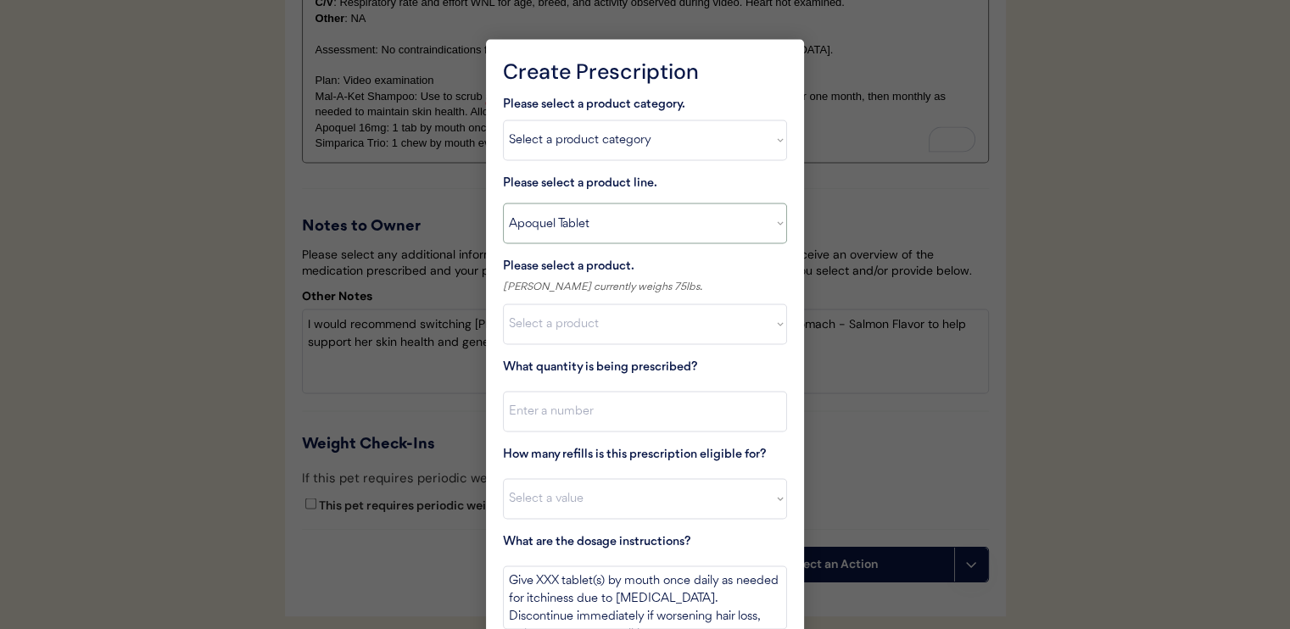
click at [595, 222] on select "Select a product line Apoquel Chewable Tablet Apoquel Tablet [MEDICAL_DATA] Der…" at bounding box center [645, 223] width 284 height 41
select select ""Mal-A-Ket Shampoo""
click at [503, 203] on select "Select a product line Apoquel Chewable Tablet Apoquel Tablet [MEDICAL_DATA] Der…" at bounding box center [645, 223] width 284 height 41
type textarea "Bathe every other day for 2 weeks, then once weekly for one month, then as need…"
click at [627, 318] on select "Select a product Mal-A-Ket Shampoo, 8 oz" at bounding box center [645, 324] width 284 height 41
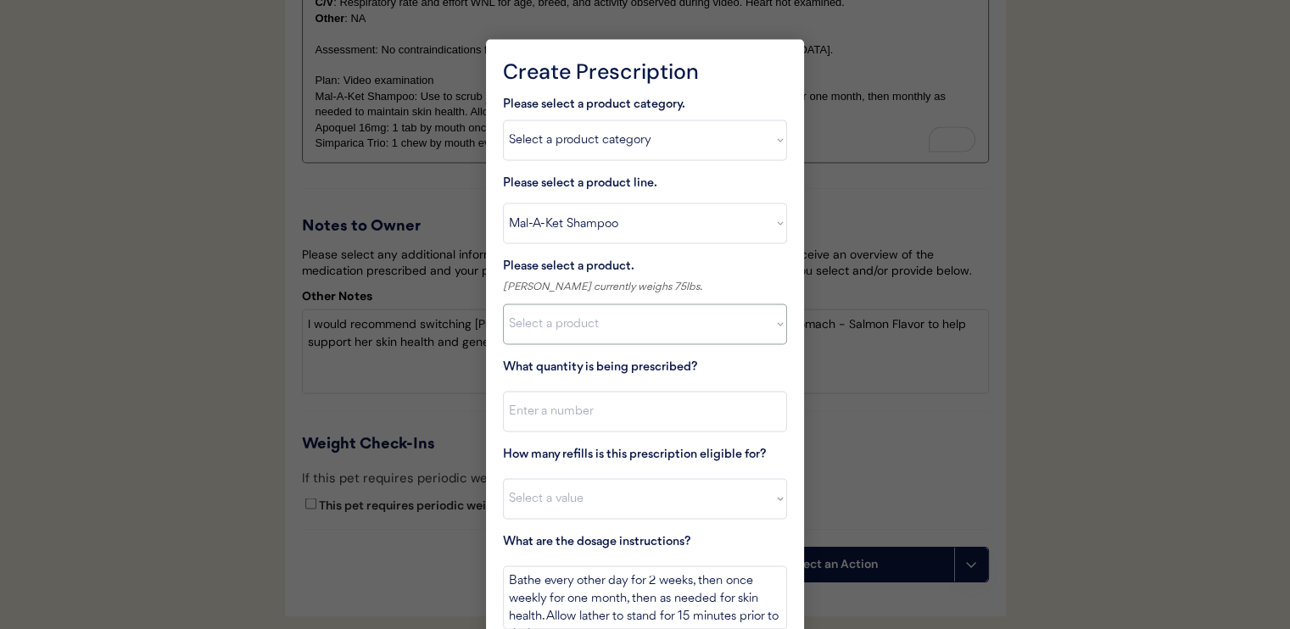
select select ""1348695171700984260__LOOKUP__1732553434443x237257447760914180""
click at [503, 304] on select "Select a product Mal-A-Ket Shampoo, 8 oz" at bounding box center [645, 324] width 284 height 41
click at [631, 410] on input "input" at bounding box center [645, 411] width 284 height 41
type input "1"
click at [644, 496] on select "Select a value 0 1 2 3 4 5 6 7 8 10 11" at bounding box center [645, 498] width 284 height 41
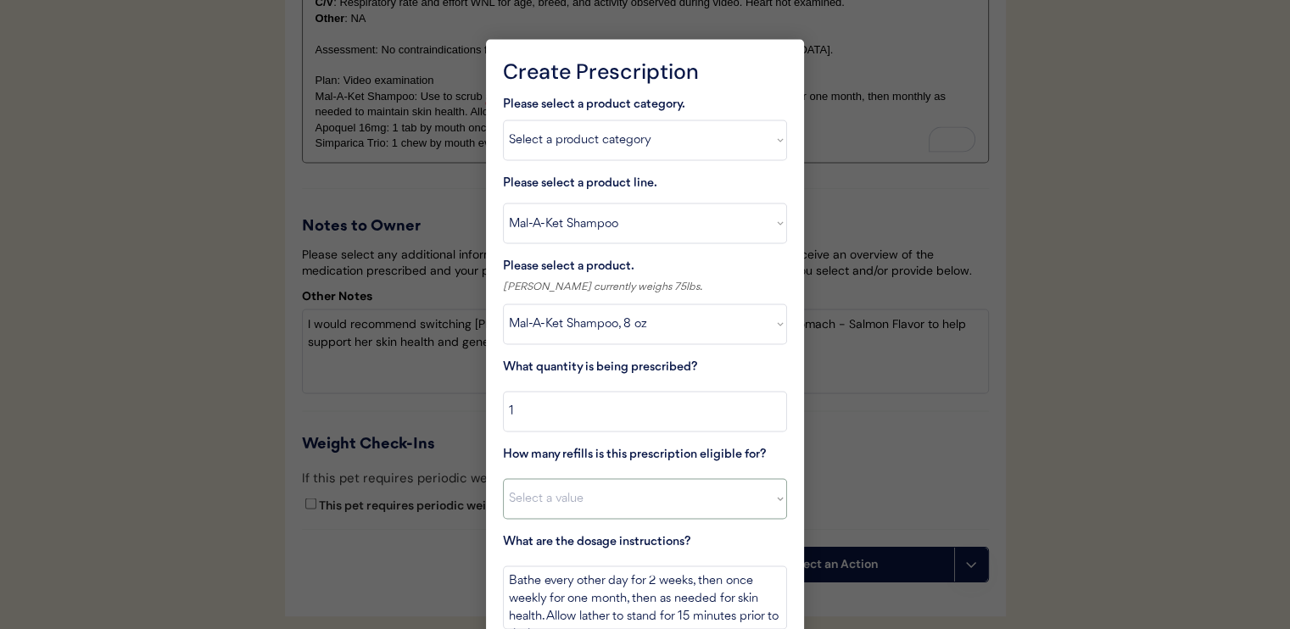
select select "11"
click at [503, 478] on select "Select a value 0 1 2 3 4 5 6 7 8 10 11" at bounding box center [645, 498] width 284 height 41
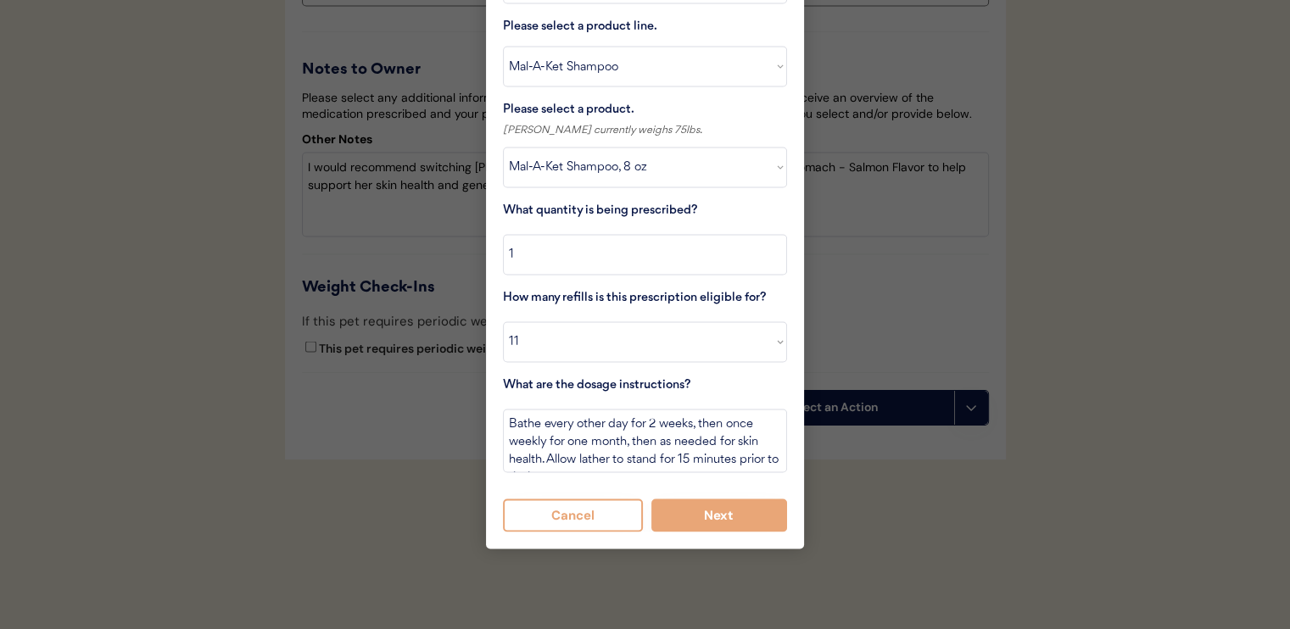
scroll to position [3226, 0]
click at [678, 499] on button "Next" at bounding box center [719, 515] width 137 height 33
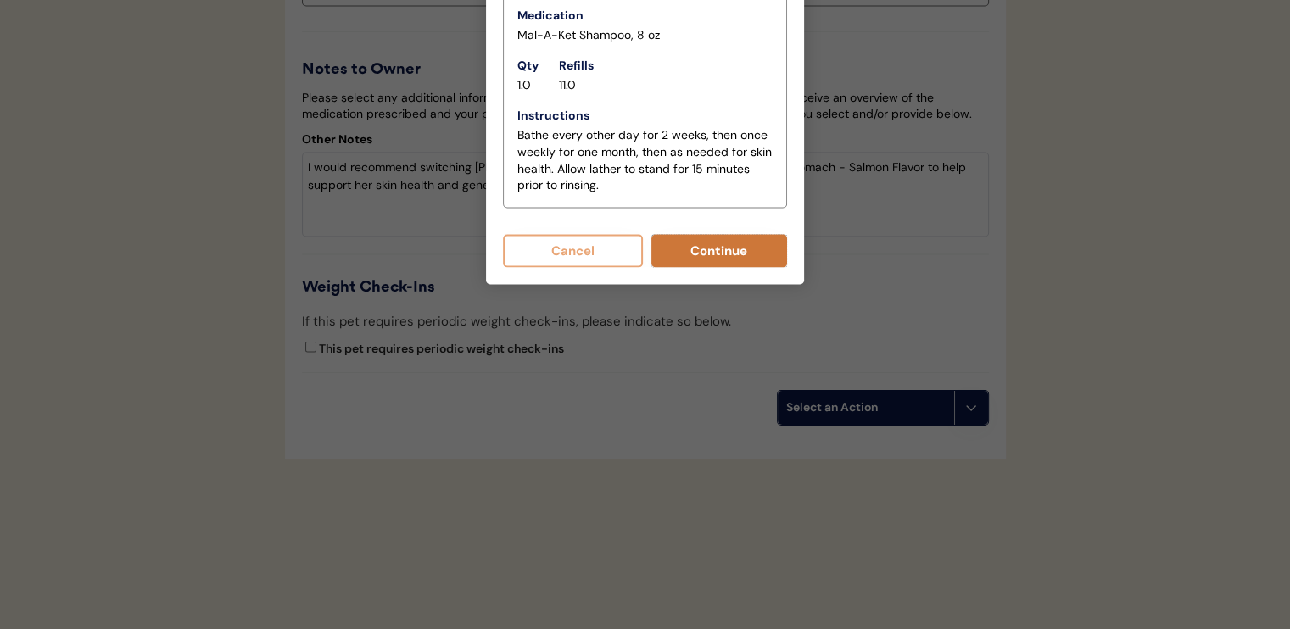
click at [701, 234] on button "Continue" at bounding box center [719, 250] width 137 height 33
select select ""PLACEHOLDER_1427118222253""
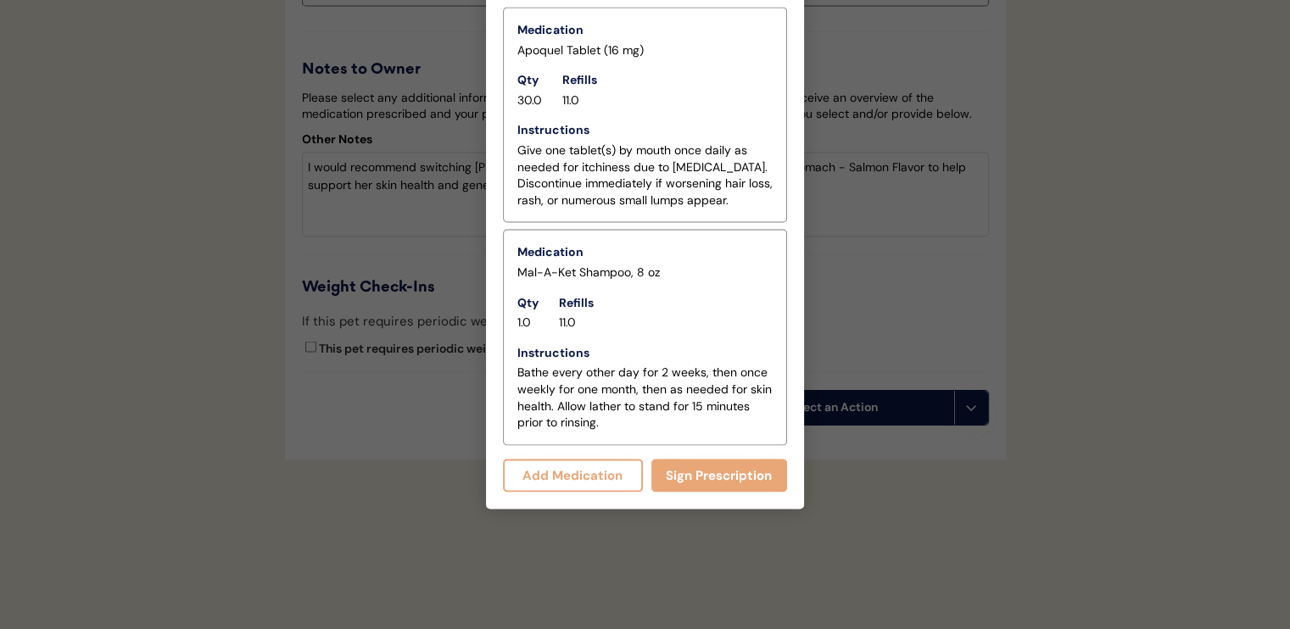
click at [608, 460] on button "Add Medication" at bounding box center [573, 475] width 140 height 33
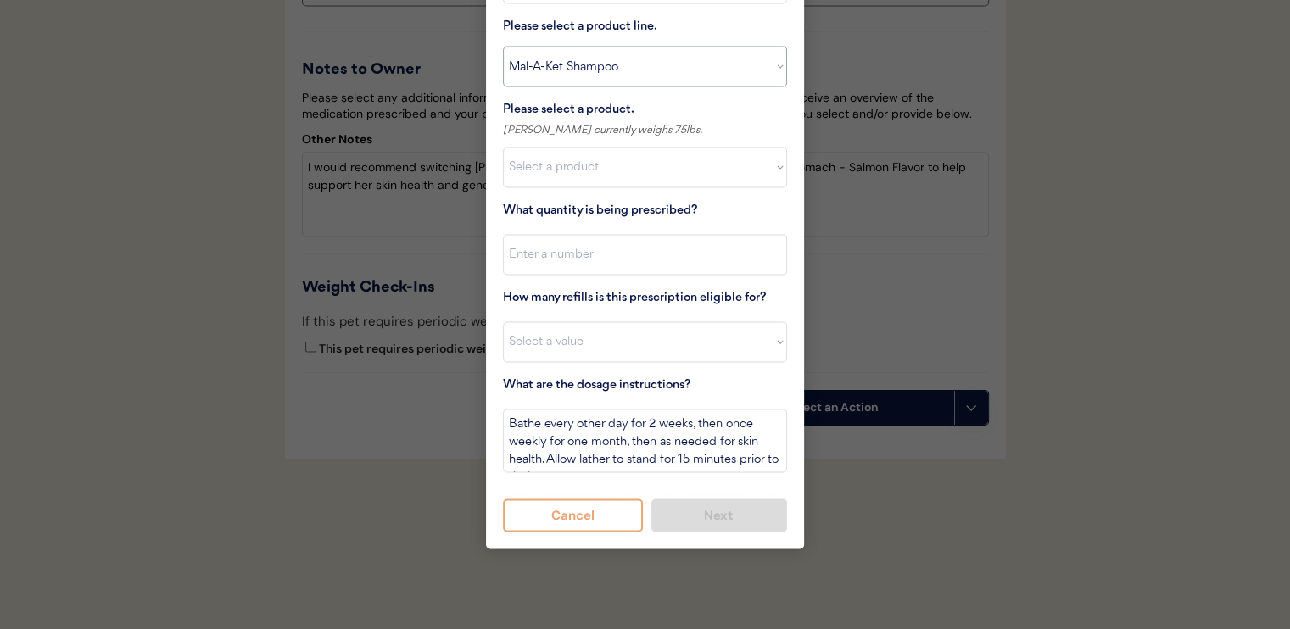
click at [609, 47] on select "Select a product line Apoquel Chewable Tablet Apoquel Tablet [MEDICAL_DATA] Der…" at bounding box center [645, 66] width 284 height 41
click at [622, 46] on select "Select a product line Apoquel Chewable Tablet Apoquel Tablet [MEDICAL_DATA] Der…" at bounding box center [645, 66] width 284 height 41
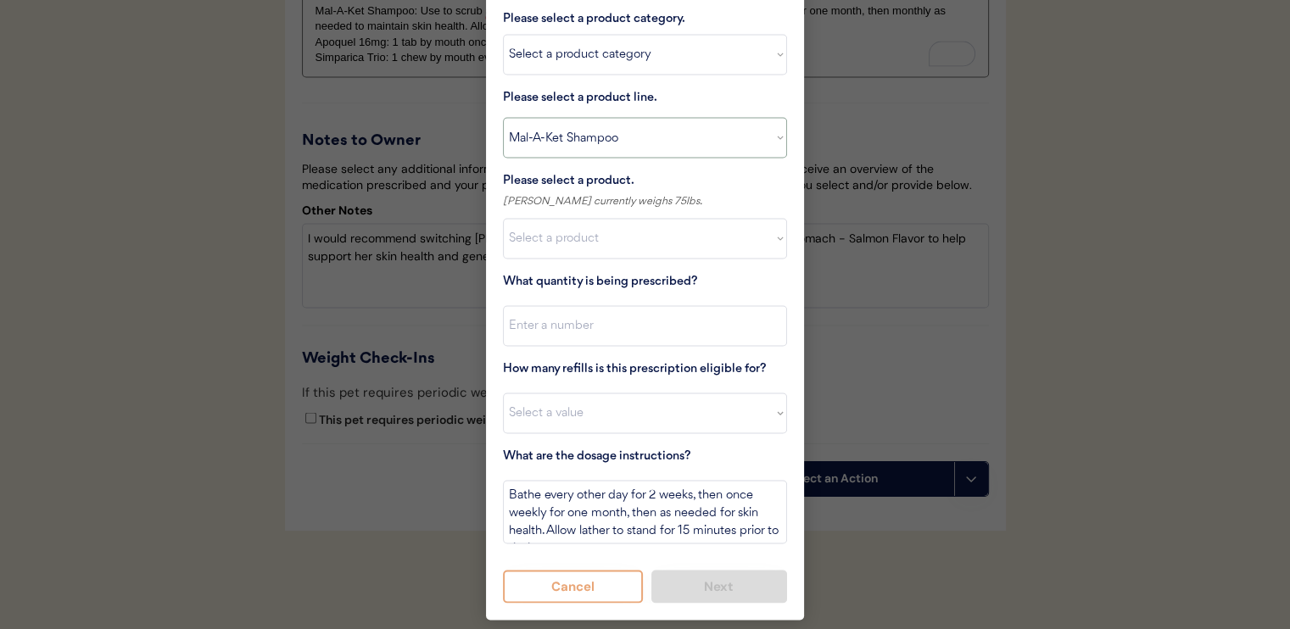
scroll to position [3141, 0]
click at [623, 54] on select "Select a product category [MEDICAL_DATA] Antibiotics Anxiety Combo [MEDICAL_DAT…" at bounding box center [645, 55] width 284 height 41
select select ""combo_[MEDICAL_DATA]_prevention""
click at [503, 35] on select "Select a product category [MEDICAL_DATA] Antibiotics Anxiety Combo [MEDICAL_DAT…" at bounding box center [645, 55] width 284 height 41
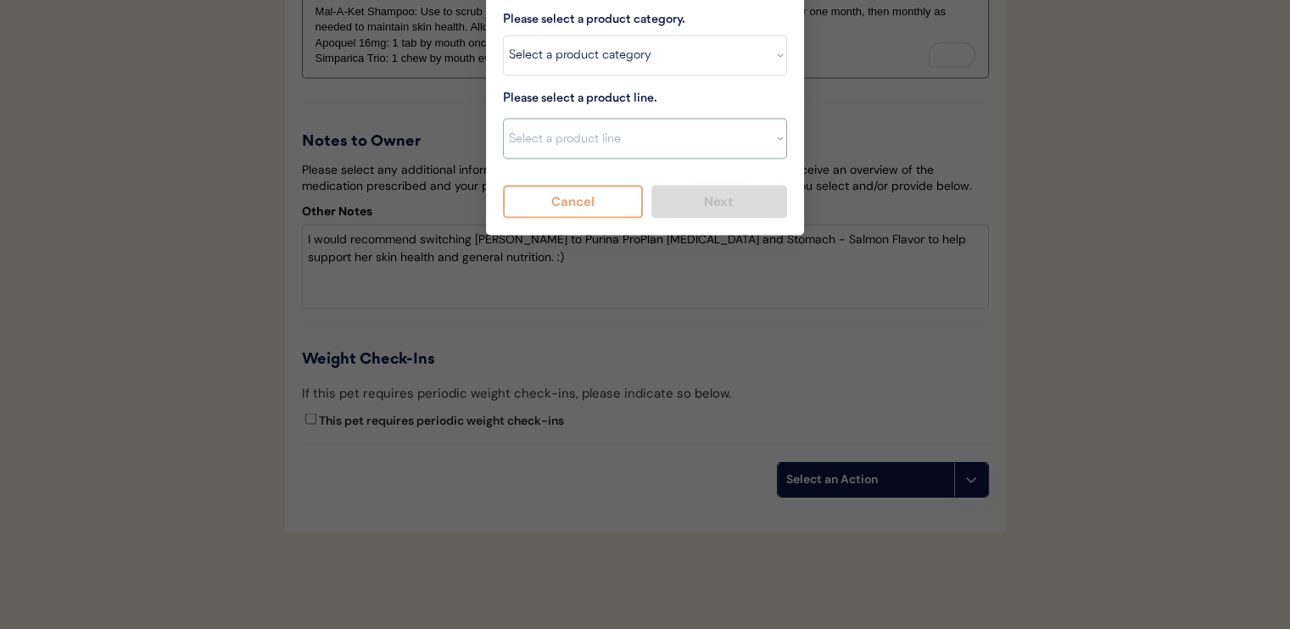
click at [614, 131] on select "Select a product line Advantage Multi for Dogs Credelio Quattro NexGard Plus Ne…" at bounding box center [645, 138] width 284 height 41
select select ""Simparica Trio""
click at [503, 118] on select "Select a product line Advantage Multi for Dogs Credelio Quattro NexGard Plus Ne…" at bounding box center [645, 138] width 284 height 41
type textarea "Give one chew by mouth every 30 days year round to control internal and externa…"
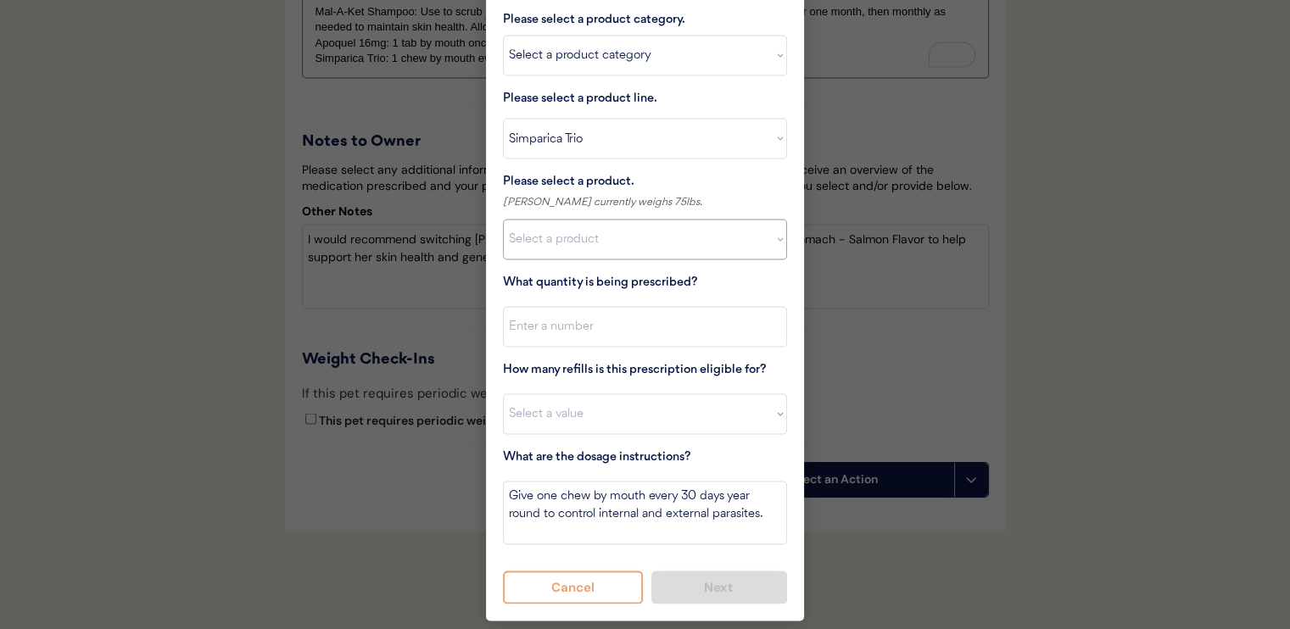
click at [604, 239] on select "Select a product Simparica Trio, 2.8 - 5.5lbs Simparica Trio, 5.6 - 11lbs Simpa…" at bounding box center [645, 239] width 284 height 41
select select ""1348695171700984260__LOOKUP__1704773707524x987977572973748600""
click at [503, 219] on select "Select a product Simparica Trio, 2.8 - 5.5lbs Simparica Trio, 5.6 - 11lbs Simpa…" at bounding box center [645, 239] width 284 height 41
click at [635, 325] on input "input" at bounding box center [645, 326] width 284 height 41
type input "1"
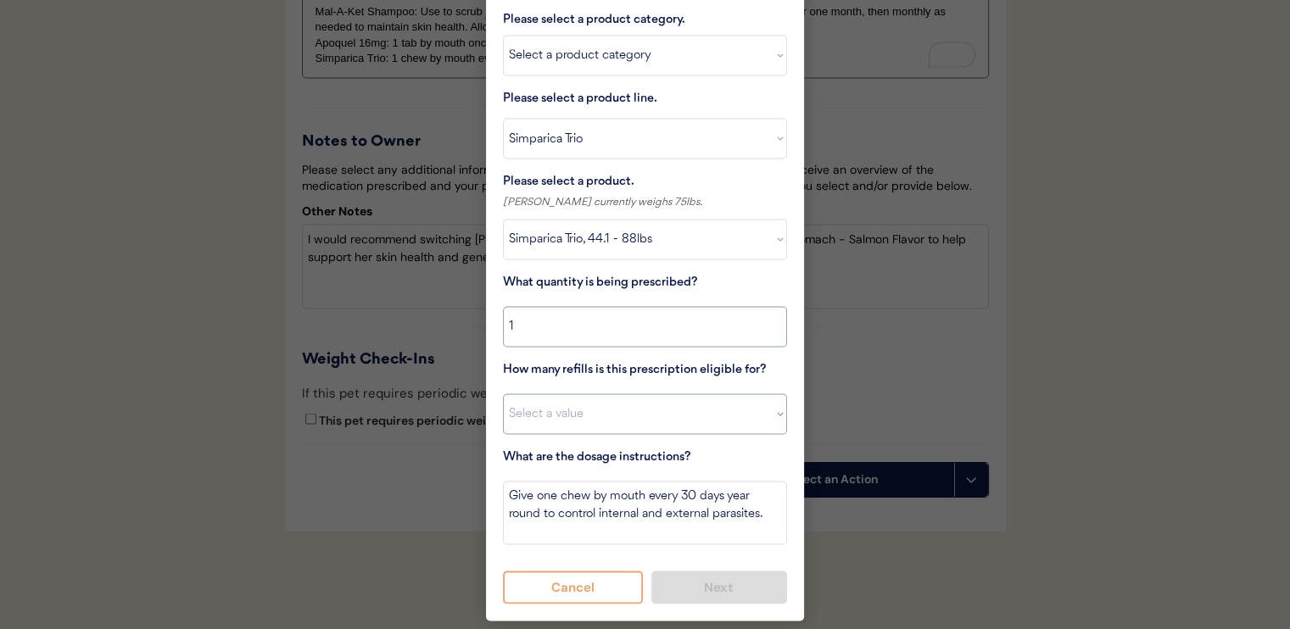
drag, startPoint x: 648, startPoint y: 410, endPoint x: 650, endPoint y: 428, distance: 18.7
click at [648, 410] on select "Select a value 0 1 2 3 4 5 6 7 8 10 11" at bounding box center [645, 413] width 284 height 41
select select "11"
click at [503, 393] on select "Select a value 0 1 2 3 4 5 6 7 8 10 11" at bounding box center [645, 413] width 284 height 41
click at [713, 589] on button "Next" at bounding box center [719, 587] width 137 height 33
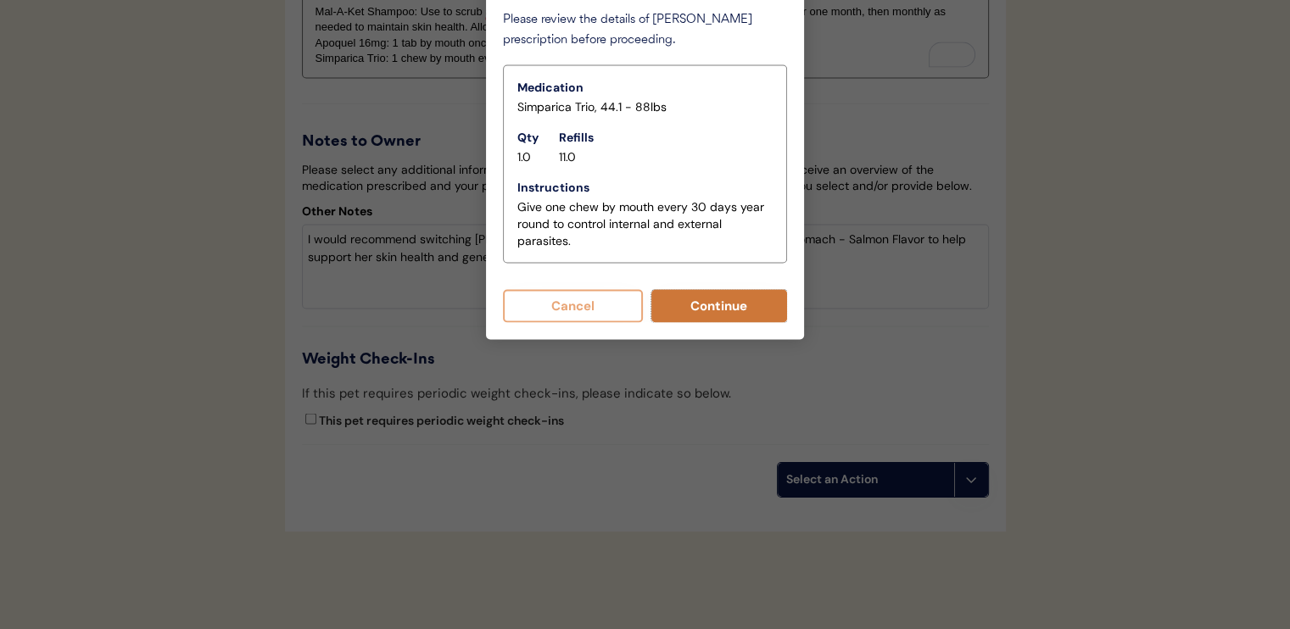
click at [702, 289] on button "Continue" at bounding box center [719, 305] width 137 height 33
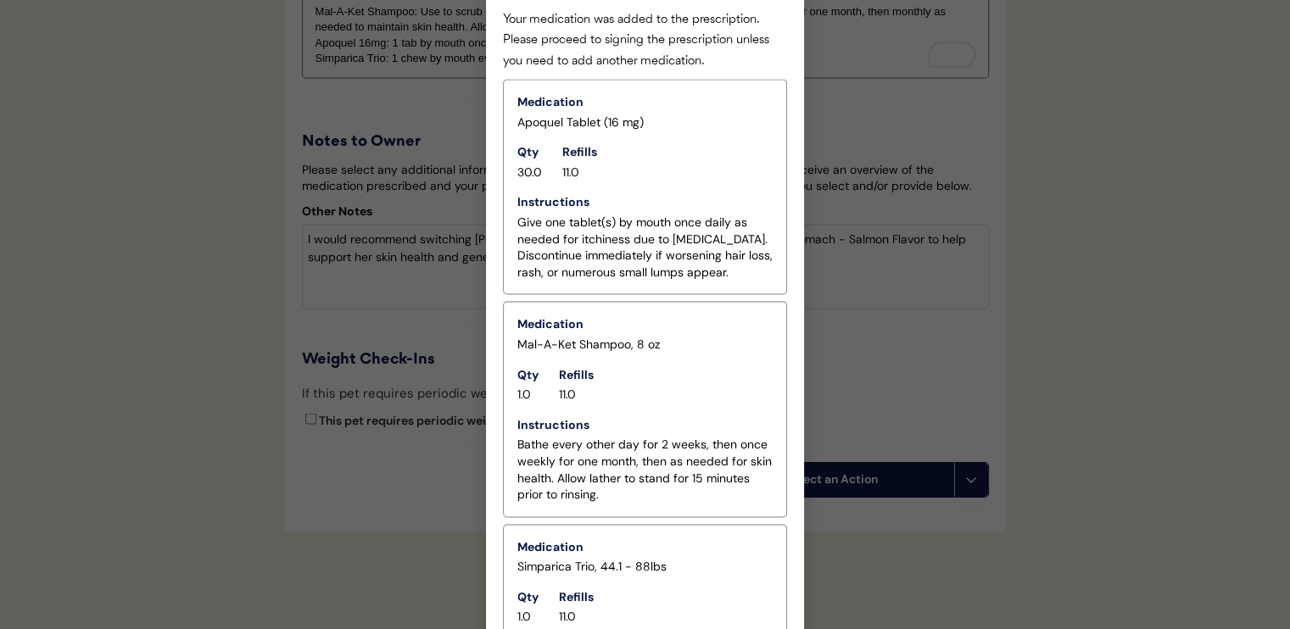
scroll to position [3296, 0]
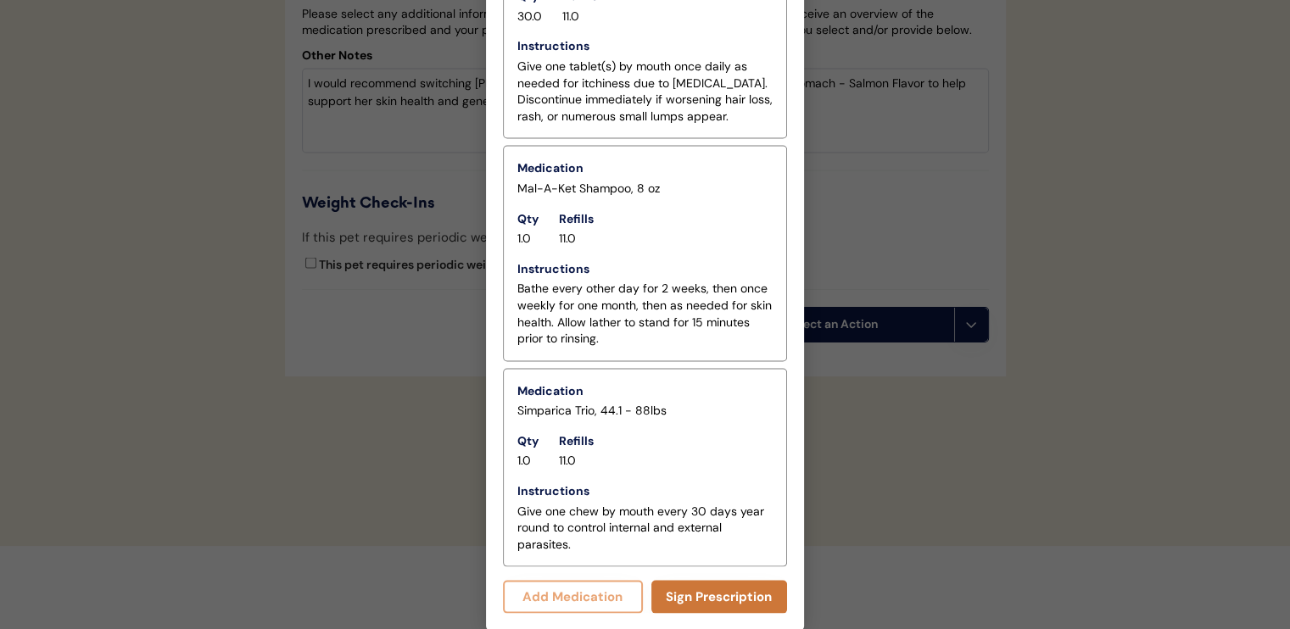
click at [702, 594] on button "Sign Prescription" at bounding box center [719, 597] width 137 height 33
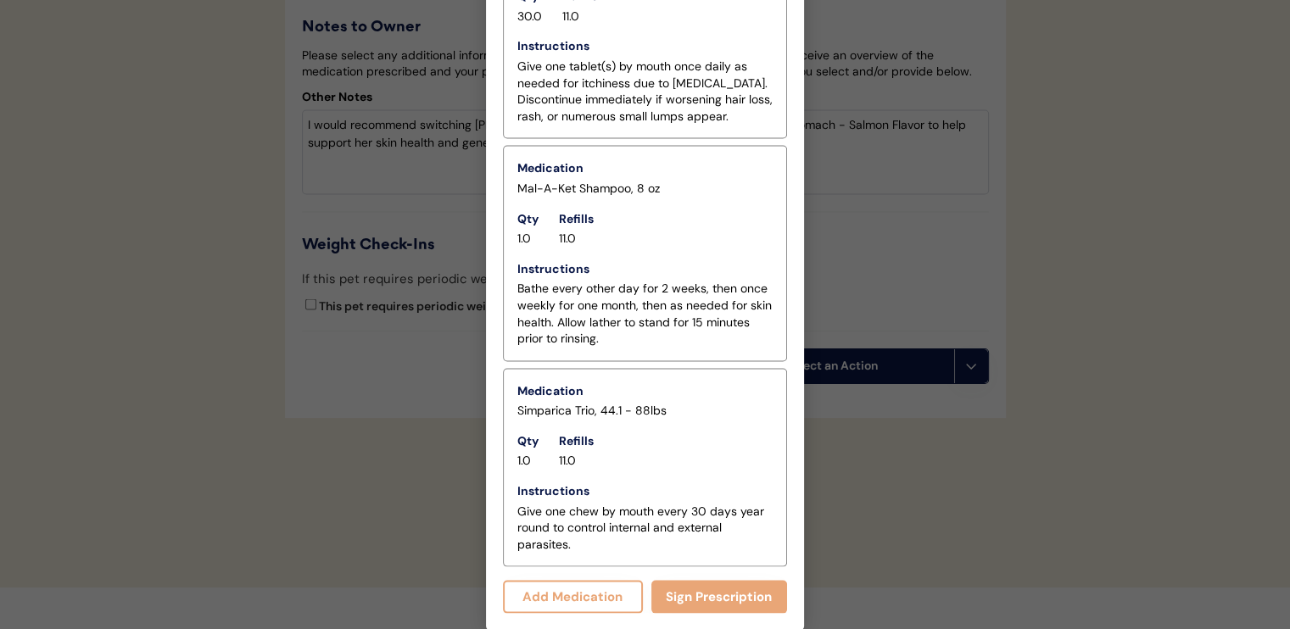
scroll to position [2886, 0]
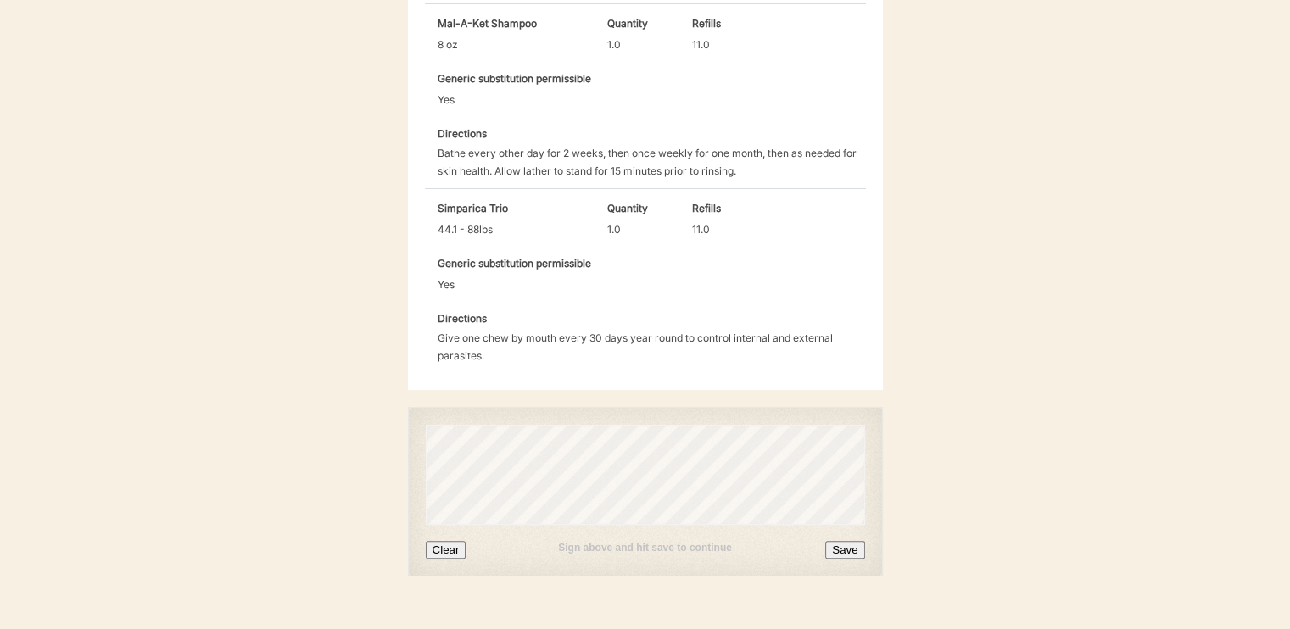
click at [852, 541] on button "Save" at bounding box center [844, 550] width 39 height 18
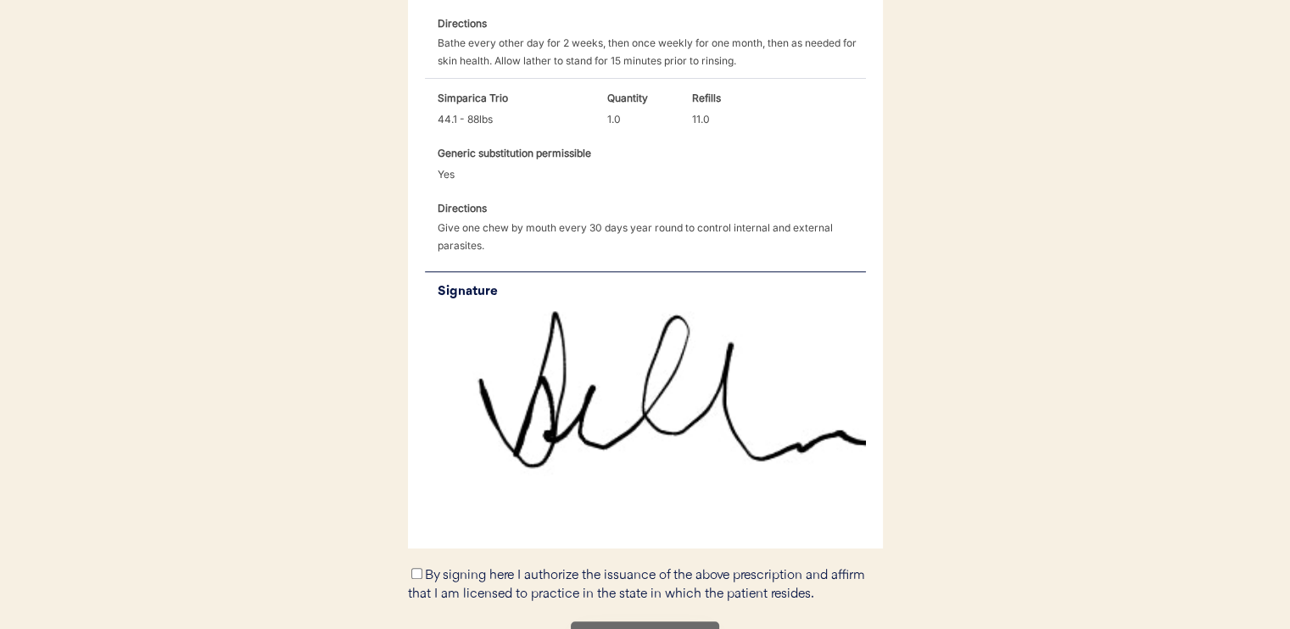
scroll to position [957, 0]
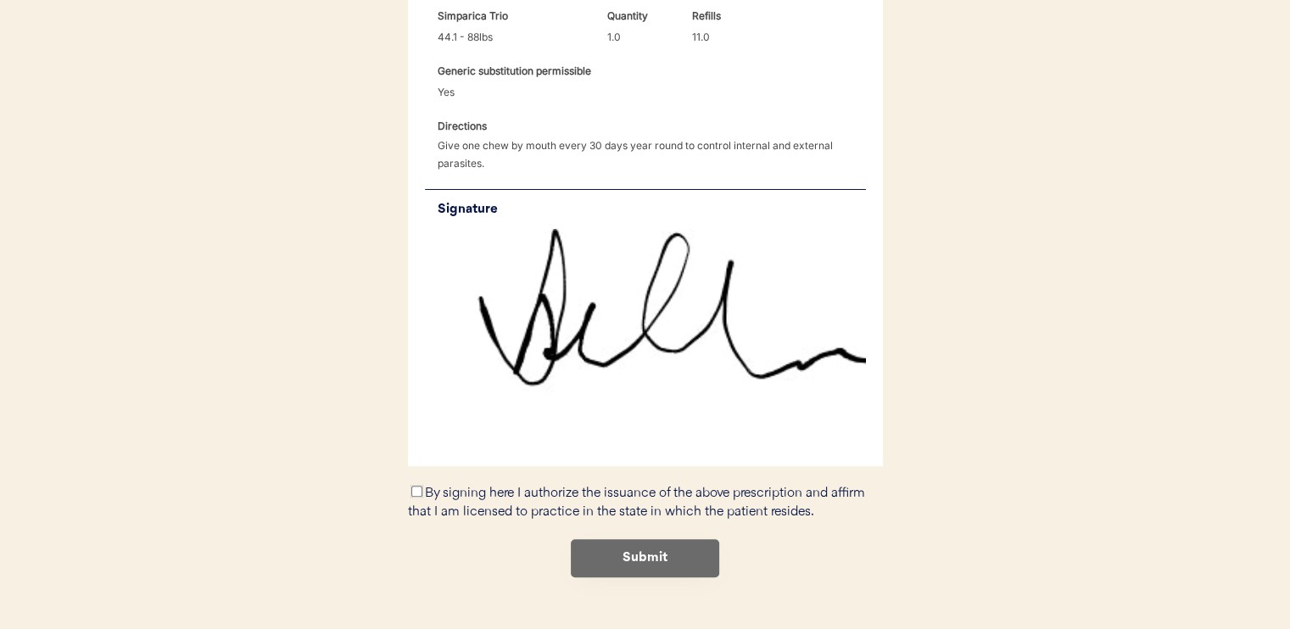
click at [414, 486] on input "By signing here I authorize the issuance of the above prescription and affirm t…" at bounding box center [416, 491] width 11 height 11
checkbox input "true"
click at [594, 539] on button "Submit" at bounding box center [645, 558] width 148 height 38
